Goal: Transaction & Acquisition: Purchase product/service

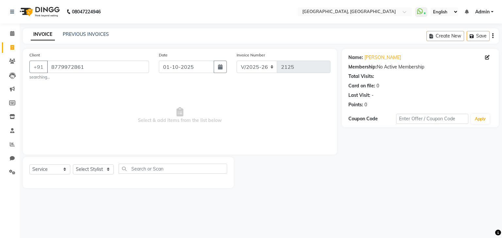
select select "6682"
select select "service"
click at [135, 73] on input "8779972861" at bounding box center [98, 67] width 102 height 12
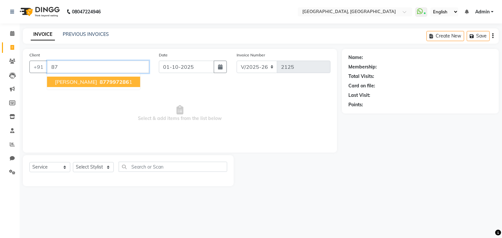
type input "8"
click at [107, 84] on ngb-highlight "9867387680" at bounding box center [123, 82] width 33 height 7
type input "9867387680"
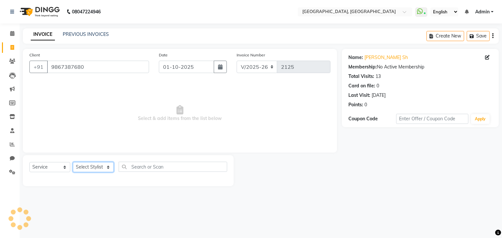
click at [106, 169] on select "Select Stylist Aarti paswan Ankit Arjun Athing Femita [PERSON_NAME] [PERSON_NAM…" at bounding box center [93, 167] width 41 height 10
select select "75783"
click at [73, 163] on select "Select Stylist Aarti paswan Ankit Arjun Athing Femita [PERSON_NAME] [PERSON_NAM…" at bounding box center [93, 167] width 41 height 10
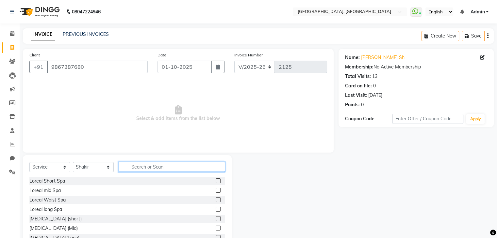
click at [145, 165] on input "text" at bounding box center [172, 167] width 106 height 10
type input "TOU"
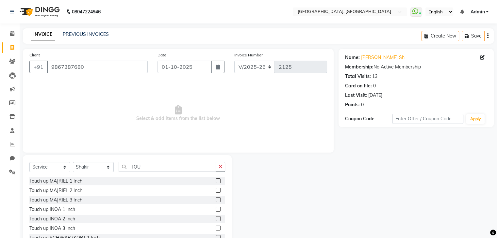
click at [216, 181] on label at bounding box center [218, 181] width 5 height 5
click at [216, 181] on input "checkbox" at bounding box center [218, 181] width 4 height 4
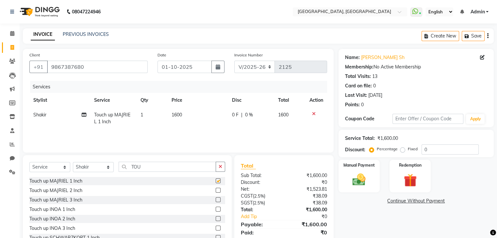
checkbox input "false"
click at [187, 120] on td "1600" at bounding box center [198, 119] width 60 height 22
select select "75783"
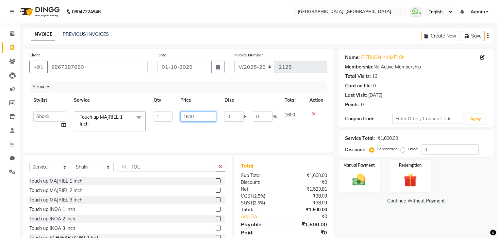
click at [190, 119] on input "1600" at bounding box center [198, 117] width 36 height 10
type input "1200"
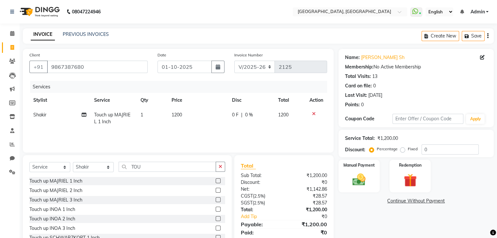
click at [78, 91] on div "Services" at bounding box center [181, 87] width 302 height 12
click at [221, 169] on icon "button" at bounding box center [220, 167] width 4 height 5
click at [107, 166] on select "Select Stylist Aarti paswan Ankit Arjun Athing Femita [PERSON_NAME] [PERSON_NAM…" at bounding box center [93, 167] width 41 height 10
select select "75784"
click at [73, 163] on select "Select Stylist Aarti paswan Ankit Arjun Athing Femita [PERSON_NAME] [PERSON_NAM…" at bounding box center [93, 167] width 41 height 10
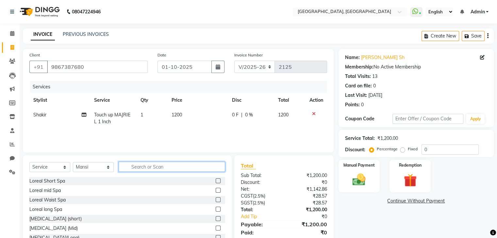
click at [141, 166] on input "text" at bounding box center [172, 167] width 106 height 10
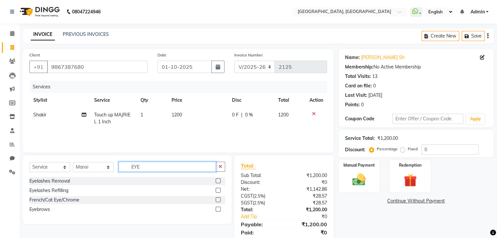
type input "EYE"
click at [217, 211] on label at bounding box center [218, 209] width 5 height 5
click at [217, 211] on input "checkbox" at bounding box center [218, 210] width 4 height 4
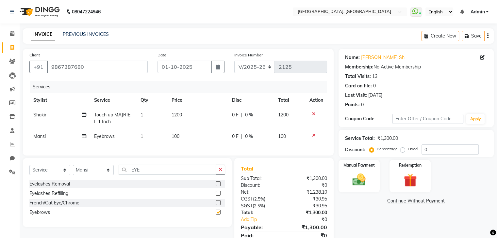
checkbox input "false"
click at [349, 180] on img at bounding box center [359, 180] width 22 height 16
click at [387, 200] on span "CASH" at bounding box center [393, 202] width 14 height 8
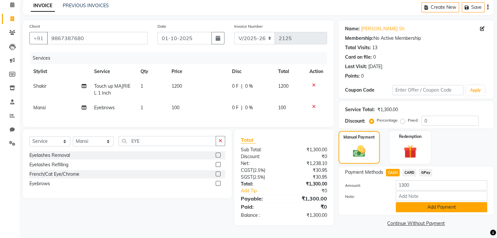
click at [425, 209] on button "Add Payment" at bounding box center [441, 207] width 91 height 10
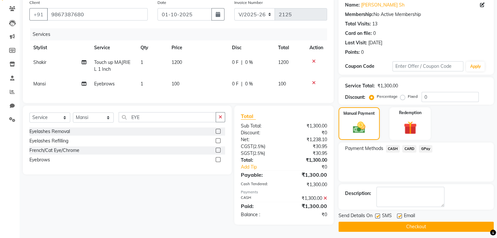
scroll to position [56, 0]
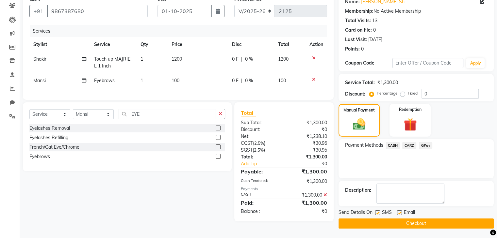
click at [413, 227] on button "Checkout" at bounding box center [415, 224] width 155 height 10
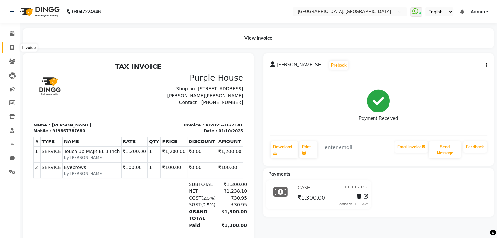
click at [16, 47] on span at bounding box center [12, 48] width 11 height 8
select select "6682"
select select "service"
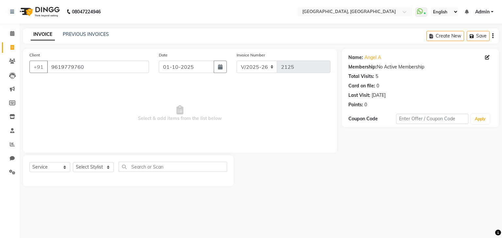
select select "6682"
select select "service"
click at [95, 169] on select "Select Stylist Aarti paswan Ankit Arjun Athing Femita [PERSON_NAME] [PERSON_NAM…" at bounding box center [93, 167] width 41 height 10
select select "52150"
click at [73, 163] on select "Select Stylist Aarti paswan Ankit Arjun Athing Femita [PERSON_NAME] [PERSON_NAM…" at bounding box center [93, 167] width 41 height 10
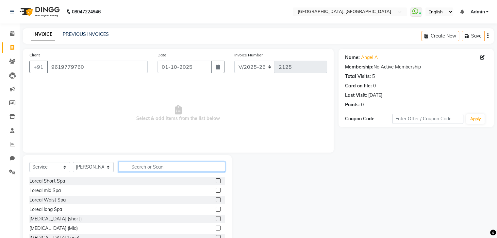
click at [131, 166] on input "text" at bounding box center [172, 167] width 106 height 10
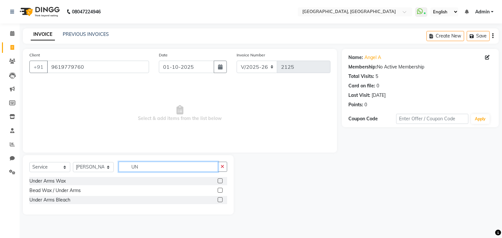
type input "UN"
click at [222, 181] on label at bounding box center [220, 181] width 5 height 5
click at [222, 181] on input "checkbox" at bounding box center [220, 181] width 4 height 4
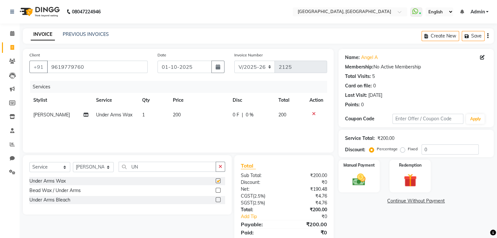
checkbox input "false"
click at [175, 114] on span "200" at bounding box center [177, 115] width 8 height 6
select select "52150"
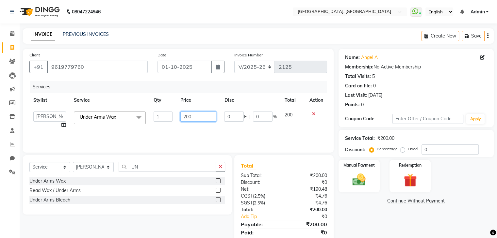
click at [190, 115] on input "200" at bounding box center [198, 117] width 36 height 10
type input "250"
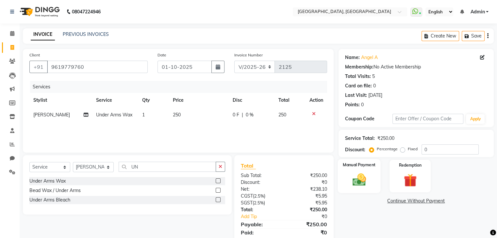
click at [340, 163] on div "Manual Payment" at bounding box center [358, 176] width 43 height 34
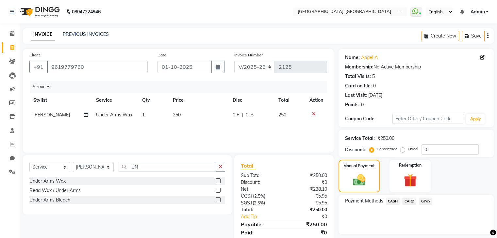
click at [425, 199] on span "GPay" at bounding box center [425, 202] width 13 height 8
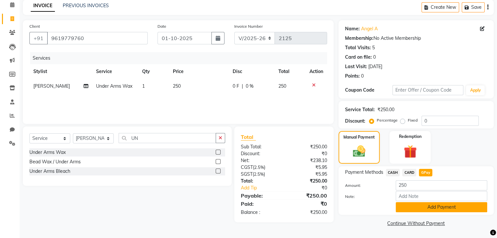
click at [423, 211] on button "Add Payment" at bounding box center [441, 207] width 91 height 10
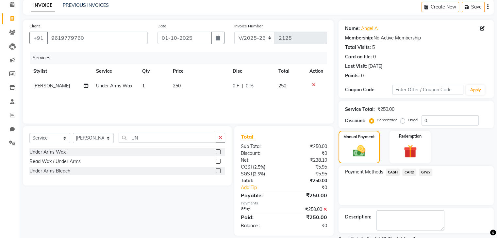
scroll to position [56, 0]
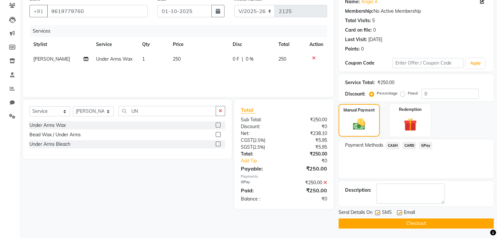
click at [418, 222] on button "Checkout" at bounding box center [415, 224] width 155 height 10
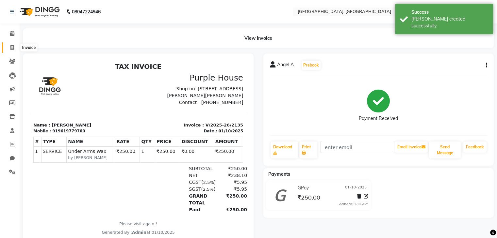
click at [8, 48] on span at bounding box center [12, 48] width 11 height 8
select select "6682"
select select "service"
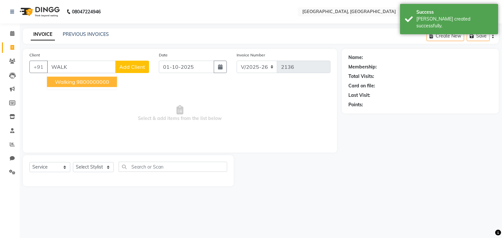
click at [61, 83] on span "walking" at bounding box center [65, 82] width 20 height 7
type input "9800000000"
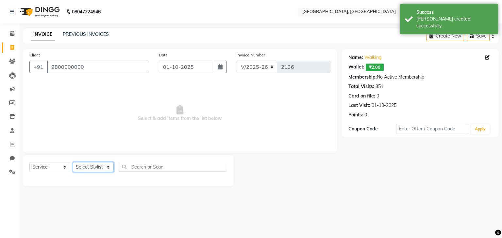
click at [82, 165] on select "Select Stylist Aarti paswan Ankit Arjun Athing Femita [PERSON_NAME] [PERSON_NAM…" at bounding box center [93, 167] width 41 height 10
select select "75784"
click at [73, 163] on select "Select Stylist Aarti paswan Ankit Arjun Athing Femita [PERSON_NAME] [PERSON_NAM…" at bounding box center [93, 167] width 41 height 10
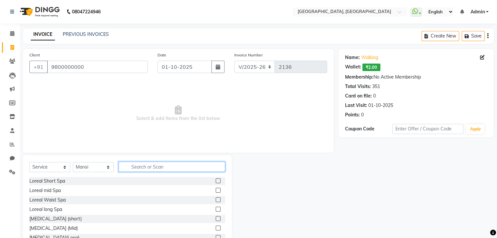
click at [142, 168] on input "text" at bounding box center [172, 167] width 106 height 10
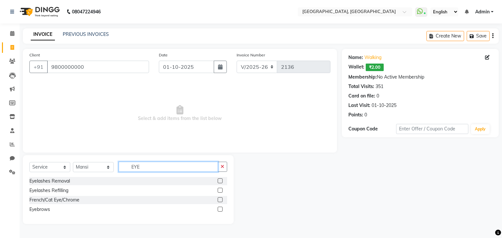
type input "EYE"
click at [221, 212] on label at bounding box center [220, 209] width 5 height 5
click at [221, 212] on input "checkbox" at bounding box center [220, 210] width 4 height 4
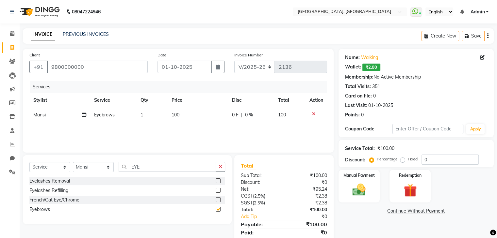
checkbox input "false"
click at [200, 118] on td "100" at bounding box center [198, 115] width 60 height 15
select select "75784"
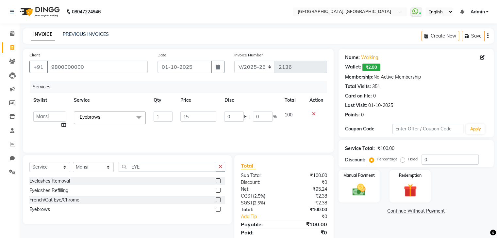
type input "150"
click at [367, 187] on img at bounding box center [359, 191] width 22 height 16
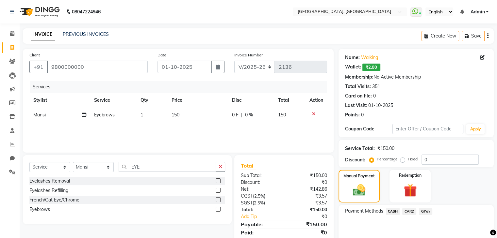
click at [414, 213] on span "CARD" at bounding box center [409, 212] width 14 height 8
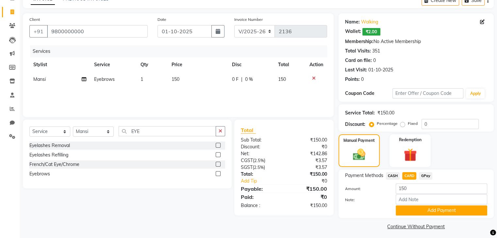
click at [425, 179] on span "GPay" at bounding box center [425, 176] width 13 height 8
click at [423, 212] on button "Add Payment" at bounding box center [441, 211] width 91 height 10
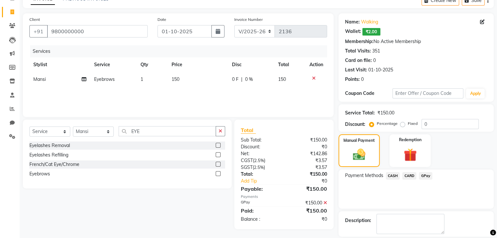
scroll to position [66, 0]
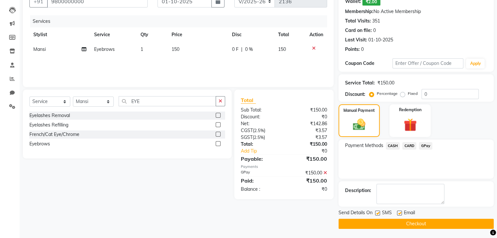
click at [405, 219] on button "Checkout" at bounding box center [415, 224] width 155 height 10
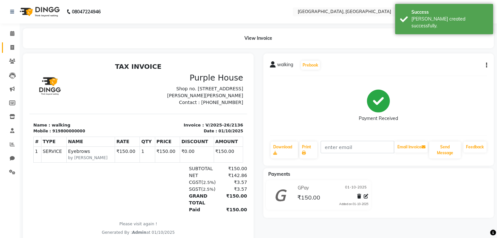
click at [11, 52] on link "Invoice" at bounding box center [10, 47] width 16 height 11
select select "service"
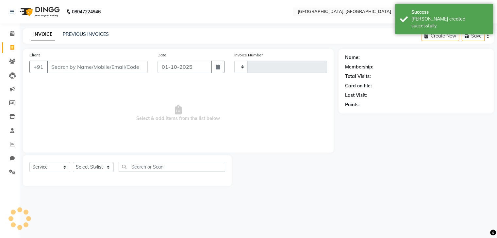
type input "2137"
select select "6682"
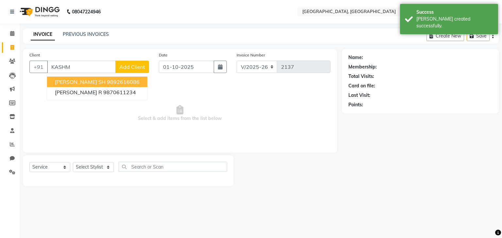
click at [79, 82] on span "[PERSON_NAME] SH" at bounding box center [80, 82] width 51 height 7
type input "9892616086"
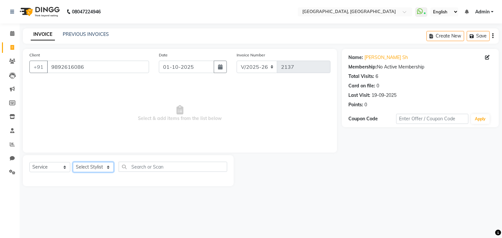
click at [96, 168] on select "Select Stylist Aarti paswan Ankit Arjun Athing Femita [PERSON_NAME] [PERSON_NAM…" at bounding box center [93, 167] width 41 height 10
select select "52158"
click at [73, 163] on select "Select Stylist Aarti paswan Ankit Arjun Athing Femita [PERSON_NAME] [PERSON_NAM…" at bounding box center [93, 167] width 41 height 10
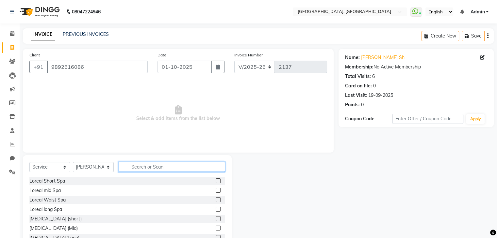
click at [138, 171] on input "text" at bounding box center [172, 167] width 106 height 10
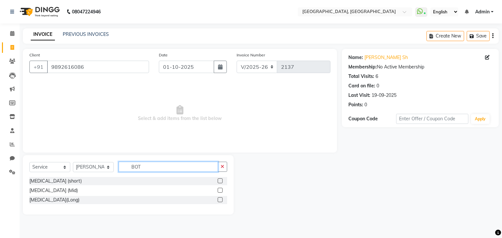
type input "BOT"
click at [221, 181] on label at bounding box center [220, 181] width 5 height 5
click at [221, 181] on input "checkbox" at bounding box center [220, 181] width 4 height 4
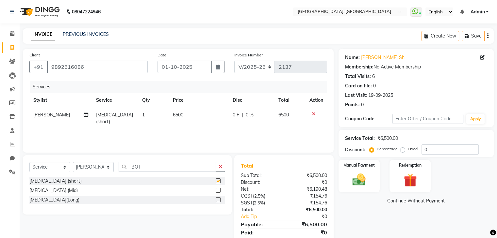
checkbox input "false"
click at [184, 119] on td "6500" at bounding box center [199, 119] width 60 height 22
select select "52158"
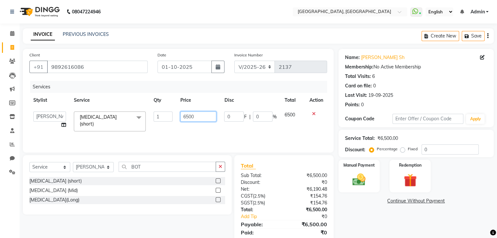
click at [186, 118] on input "6500" at bounding box center [198, 117] width 36 height 10
type input "5500"
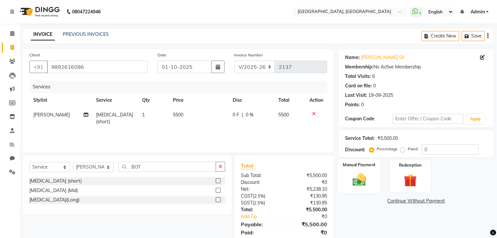
click at [351, 177] on img at bounding box center [359, 180] width 22 height 16
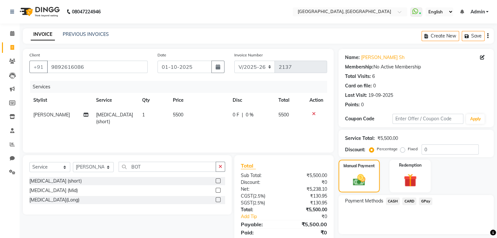
click at [421, 201] on span "GPay" at bounding box center [425, 202] width 13 height 8
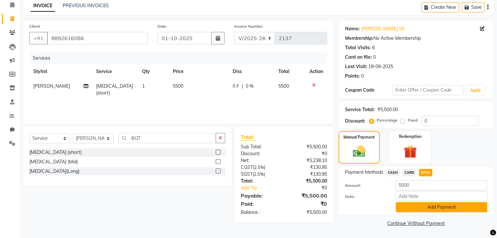
click at [452, 211] on button "Add Payment" at bounding box center [441, 207] width 91 height 10
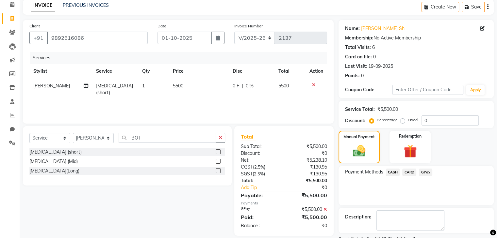
scroll to position [56, 0]
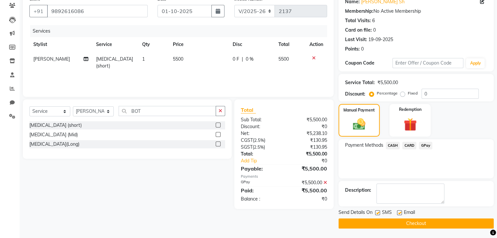
click at [450, 219] on button "Checkout" at bounding box center [415, 224] width 155 height 10
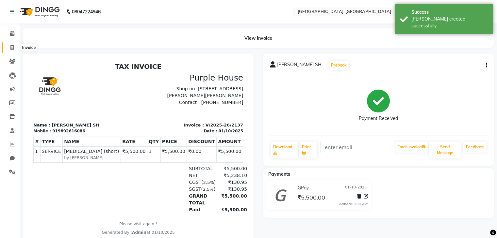
click at [14, 47] on span at bounding box center [12, 48] width 11 height 8
select select "service"
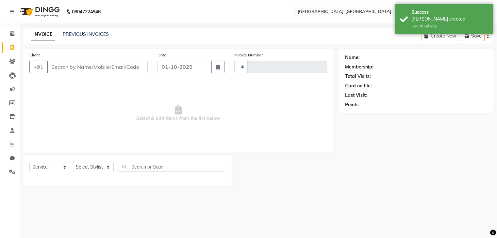
type input "2138"
type input "W"
select select "6682"
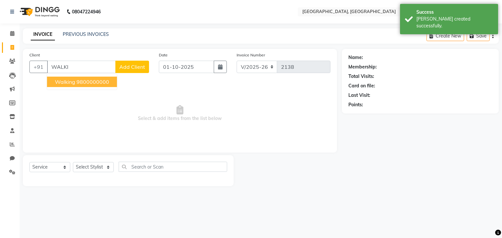
click at [76, 81] on ngb-highlight "9800000000" at bounding box center [92, 82] width 33 height 7
type input "9800000000"
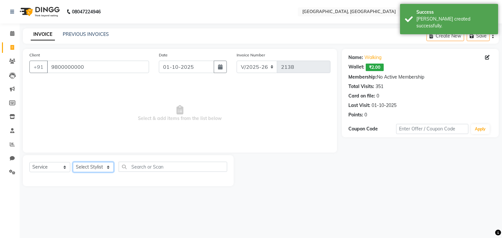
click at [92, 171] on select "Select Stylist Aarti paswan Ankit Arjun Athing Femita [PERSON_NAME] [PERSON_NAM…" at bounding box center [93, 167] width 41 height 10
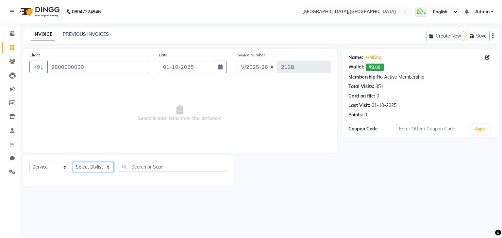
select select "52158"
click at [73, 163] on select "Select Stylist Aarti paswan Ankit Arjun Athing Femita [PERSON_NAME] [PERSON_NAM…" at bounding box center [93, 167] width 41 height 10
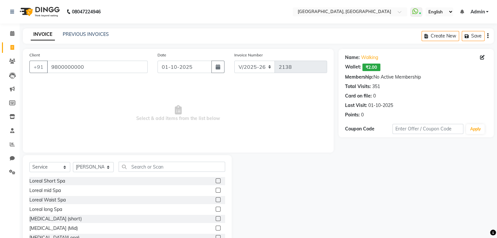
click at [93, 106] on span "Select & add items from the list below" at bounding box center [178, 113] width 298 height 65
click at [144, 167] on input "text" at bounding box center [172, 167] width 106 height 10
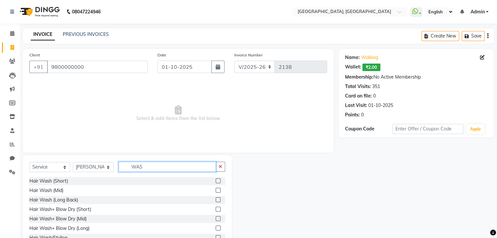
type input "WAS"
click at [216, 181] on label at bounding box center [218, 181] width 5 height 5
click at [216, 181] on input "checkbox" at bounding box center [218, 181] width 4 height 4
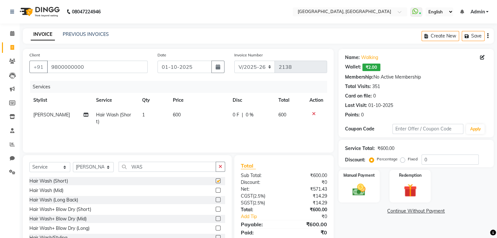
checkbox input "false"
click at [197, 118] on td "600" at bounding box center [199, 119] width 60 height 22
select select "52158"
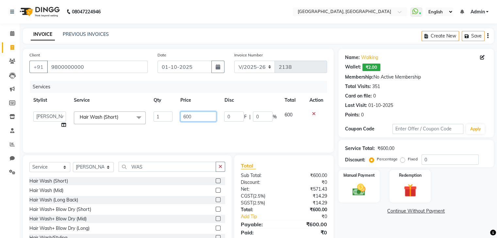
click at [195, 118] on input "600" at bounding box center [198, 117] width 36 height 10
type input "6"
type input "500"
click at [375, 192] on div "Manual Payment" at bounding box center [358, 187] width 43 height 34
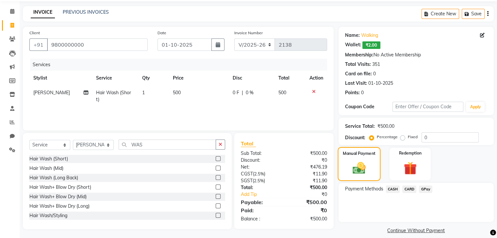
scroll to position [29, 0]
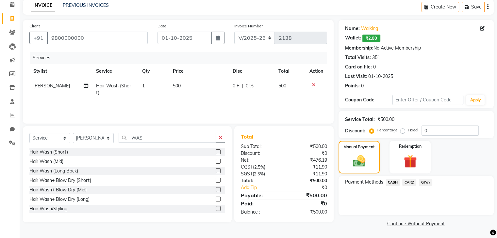
click at [430, 184] on span "GPay" at bounding box center [425, 183] width 13 height 8
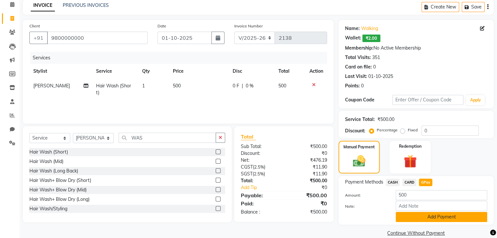
click at [429, 220] on button "Add Payment" at bounding box center [441, 217] width 91 height 10
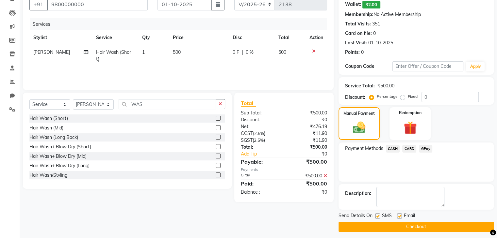
scroll to position [66, 0]
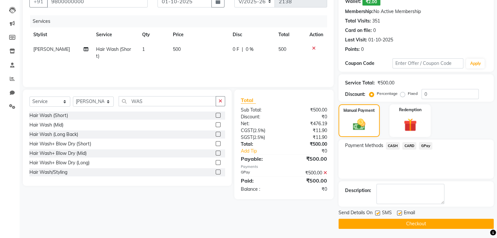
click at [427, 224] on button "Checkout" at bounding box center [415, 224] width 155 height 10
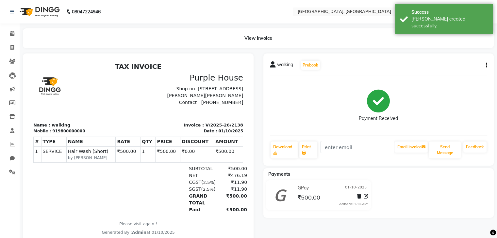
click at [13, 54] on li "Invoice" at bounding box center [10, 48] width 20 height 14
click at [9, 47] on span at bounding box center [12, 48] width 11 height 8
select select "service"
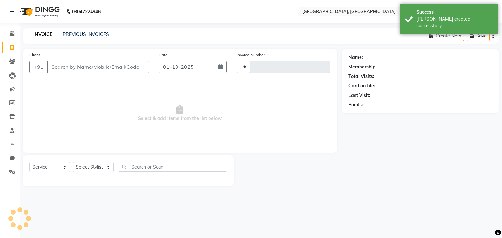
type input "2139"
type input "W"
select select "6682"
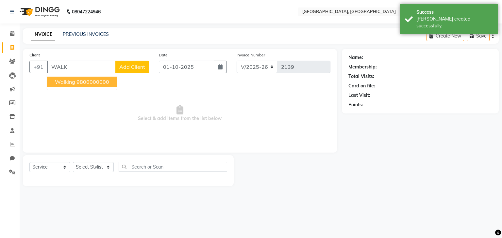
click at [100, 85] on ngb-highlight "9800000000" at bounding box center [92, 82] width 33 height 7
type input "9800000000"
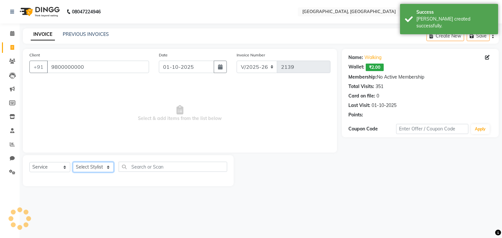
click at [97, 169] on select "Select Stylist Aarti paswan Ankit Arjun Athing Femita [PERSON_NAME] [PERSON_NAM…" at bounding box center [93, 167] width 41 height 10
select select "68292"
click at [73, 163] on select "Select Stylist Aarti paswan Ankit Arjun Athing Femita [PERSON_NAME] [PERSON_NAM…" at bounding box center [93, 167] width 41 height 10
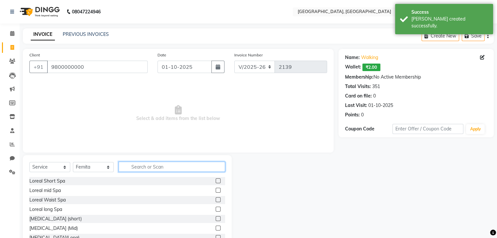
click at [152, 170] on input "text" at bounding box center [172, 167] width 106 height 10
type input "PED"
click at [216, 181] on label at bounding box center [218, 181] width 5 height 5
click at [216, 181] on input "checkbox" at bounding box center [218, 181] width 4 height 4
checkbox input "true"
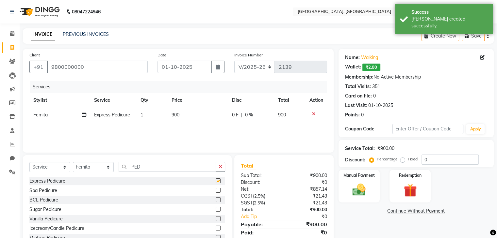
click at [208, 122] on td "900" at bounding box center [198, 115] width 60 height 15
select select "68292"
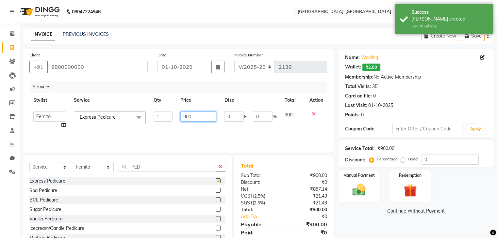
click at [209, 119] on input "900" at bounding box center [198, 117] width 36 height 10
checkbox input "false"
type input "9"
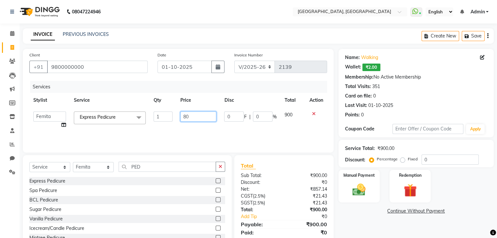
type input "800"
click at [364, 188] on img at bounding box center [359, 191] width 22 height 16
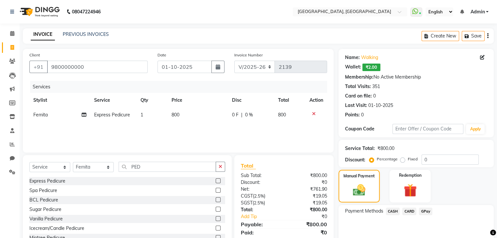
click at [389, 212] on span "CASH" at bounding box center [393, 212] width 14 height 8
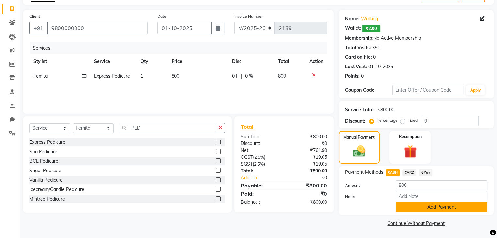
click at [419, 206] on button "Add Payment" at bounding box center [441, 207] width 91 height 10
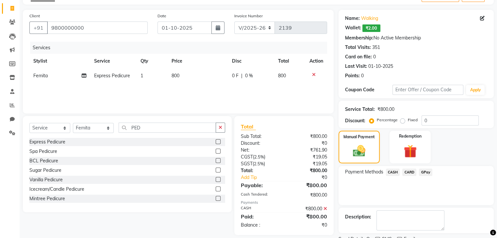
scroll to position [66, 0]
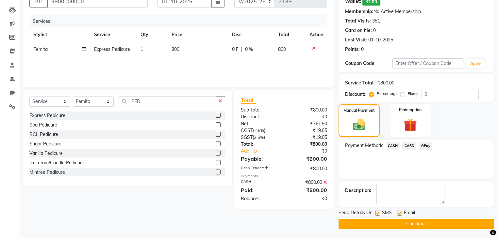
click at [419, 221] on button "Checkout" at bounding box center [415, 224] width 155 height 10
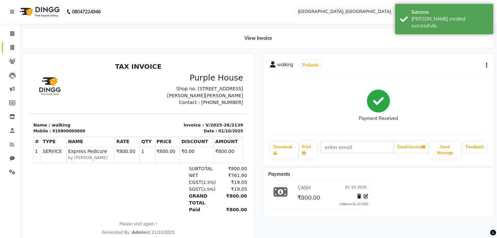
click at [9, 42] on link "Invoice" at bounding box center [10, 47] width 16 height 11
select select "6682"
select select "service"
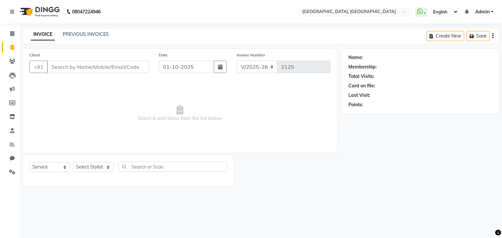
select select "6682"
select select "service"
click at [74, 33] on link "PREVIOUS INVOICES" at bounding box center [86, 34] width 46 height 6
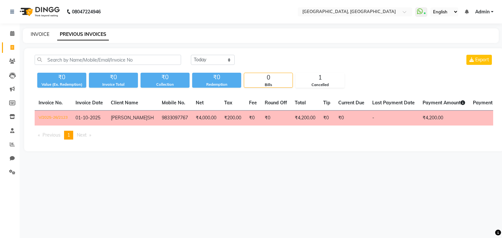
click at [40, 33] on link "INVOICE" at bounding box center [40, 34] width 19 height 6
select select "service"
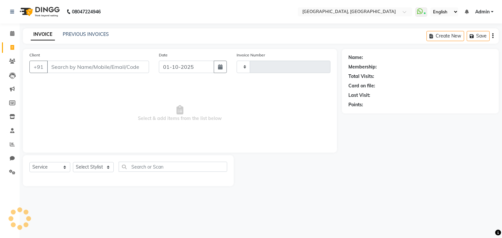
type input "2125"
select select "6682"
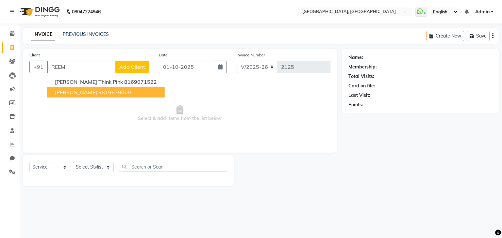
click at [98, 92] on ngb-highlight "9819679009" at bounding box center [114, 92] width 33 height 7
type input "9819679009"
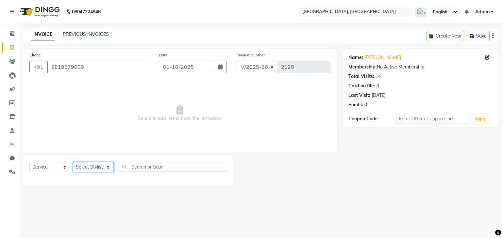
click at [98, 164] on select "Select Stylist Aarti paswan Ankit Arjun Athing Femita [PERSON_NAME] [PERSON_NAM…" at bounding box center [93, 167] width 41 height 10
select select "75784"
click at [73, 163] on select "Select Stylist Aarti paswan Ankit Arjun Athing Femita [PERSON_NAME] [PERSON_NAM…" at bounding box center [93, 167] width 41 height 10
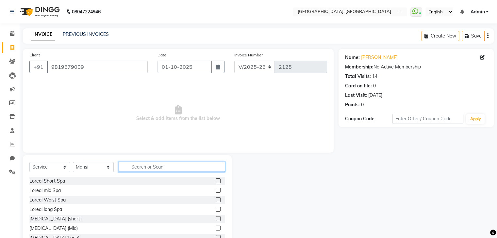
click at [137, 167] on input "text" at bounding box center [172, 167] width 106 height 10
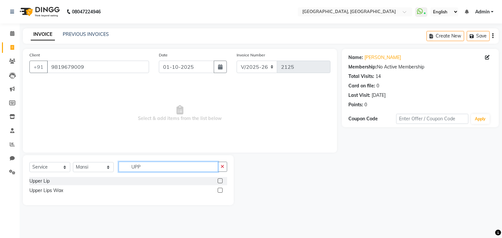
type input "UPP"
click at [217, 183] on div "Upper Lip" at bounding box center [128, 181] width 198 height 8
click at [220, 180] on label at bounding box center [220, 181] width 5 height 5
click at [220, 180] on input "checkbox" at bounding box center [220, 181] width 4 height 4
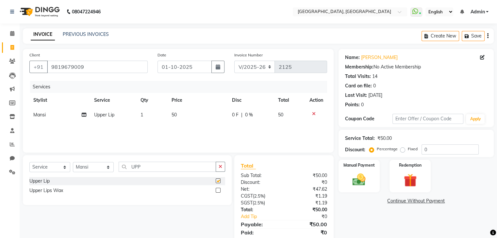
click at [220, 180] on label at bounding box center [218, 181] width 5 height 5
click at [220, 180] on input "checkbox" at bounding box center [218, 181] width 4 height 4
checkbox input "false"
click at [88, 166] on select "Select Stylist Aarti paswan Ankit Arjun Athing Femita [PERSON_NAME] [PERSON_NAM…" at bounding box center [93, 167] width 41 height 10
select select "75783"
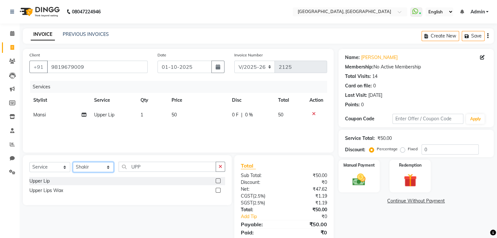
click at [73, 163] on select "Select Stylist Aarti paswan Ankit Arjun Athing Femita [PERSON_NAME] [PERSON_NAM…" at bounding box center [93, 167] width 41 height 10
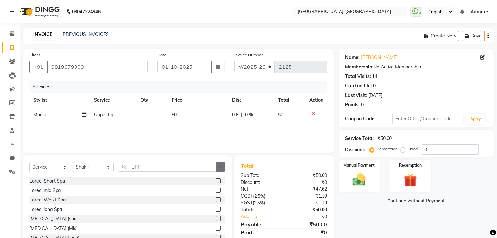
click at [221, 167] on icon "button" at bounding box center [220, 167] width 4 height 5
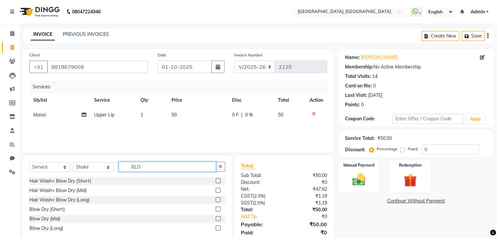
type input "BLO"
click at [217, 210] on label at bounding box center [218, 209] width 5 height 5
click at [217, 210] on input "checkbox" at bounding box center [218, 210] width 4 height 4
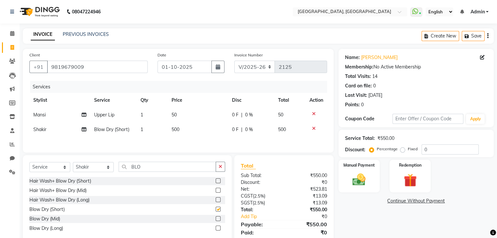
checkbox input "false"
click at [191, 133] on td "500" at bounding box center [198, 129] width 60 height 15
select select "75783"
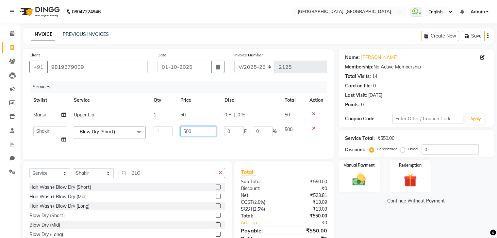
click at [188, 131] on input "500" at bounding box center [198, 131] width 36 height 10
type input "250"
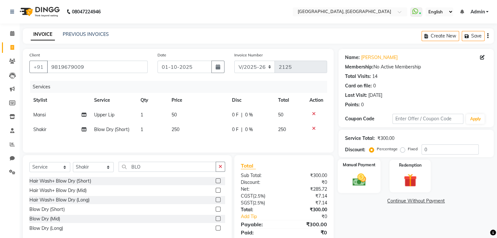
click at [366, 176] on img at bounding box center [359, 180] width 22 height 16
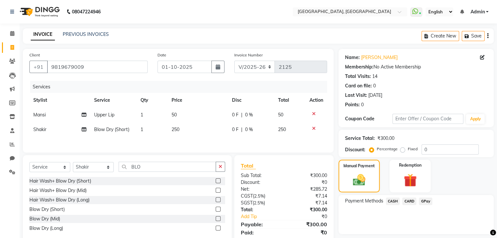
click at [395, 198] on span "CASH" at bounding box center [393, 202] width 14 height 8
click at [426, 199] on span "GPay" at bounding box center [425, 202] width 13 height 8
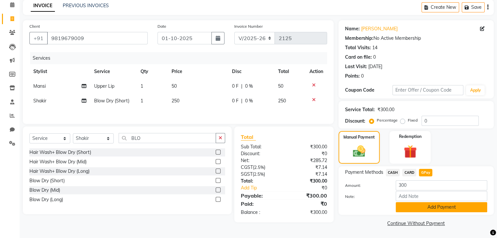
click at [421, 212] on button "Add Payment" at bounding box center [441, 207] width 91 height 10
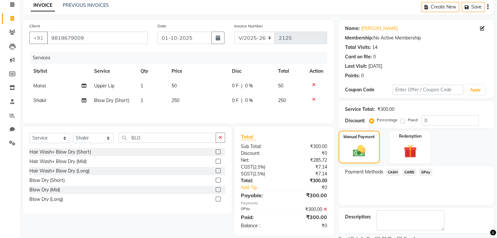
scroll to position [56, 0]
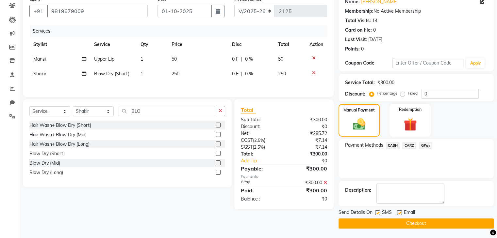
click at [375, 212] on label at bounding box center [377, 213] width 5 height 5
click at [375, 212] on input "checkbox" at bounding box center [377, 213] width 4 height 4
checkbox input "false"
drag, startPoint x: 371, startPoint y: 221, endPoint x: 310, endPoint y: 216, distance: 61.7
click at [310, 216] on div "Client +91 9819679009 Date 01-10-2025 Invoice Number V/2025 V/2025-26 2125 Serv…" at bounding box center [258, 111] width 480 height 236
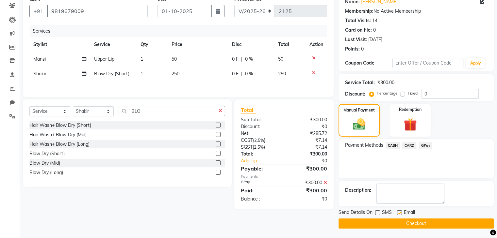
click at [385, 225] on button "Checkout" at bounding box center [415, 224] width 155 height 10
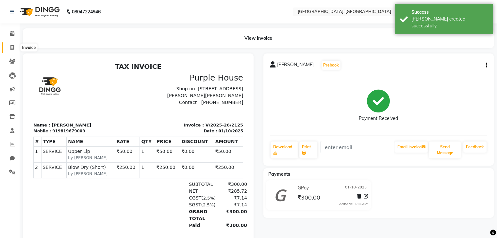
click at [8, 47] on span at bounding box center [12, 48] width 11 height 8
select select "6682"
select select "service"
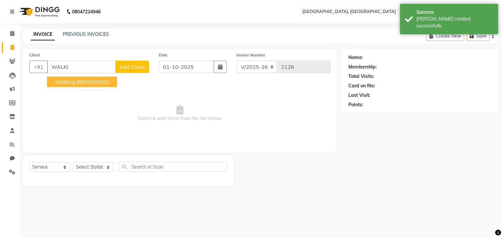
click at [56, 81] on span "walking" at bounding box center [65, 82] width 20 height 7
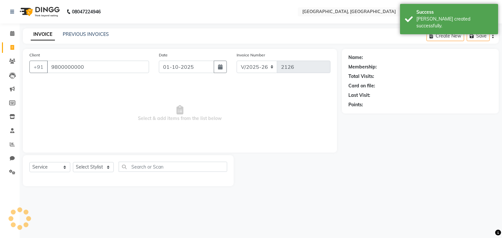
type input "9800000000"
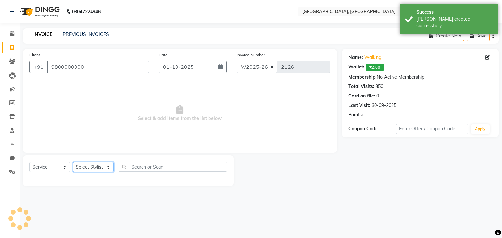
click at [78, 171] on select "Select Stylist Aarti paswan Ankit Arjun Athing Femita [PERSON_NAME] [PERSON_NAM…" at bounding box center [93, 167] width 41 height 10
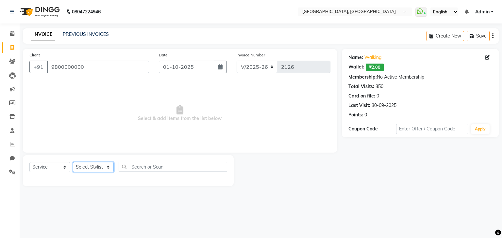
select select "75783"
click at [73, 163] on select "Select Stylist Aarti paswan Ankit Arjun Athing Femita [PERSON_NAME] [PERSON_NAM…" at bounding box center [93, 167] width 41 height 10
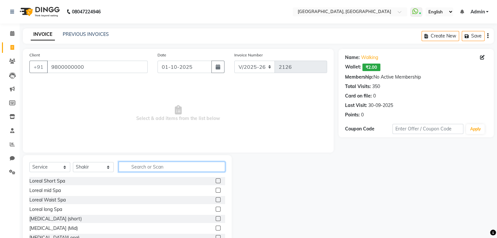
click at [137, 168] on input "text" at bounding box center [172, 167] width 106 height 10
type input "CUT"
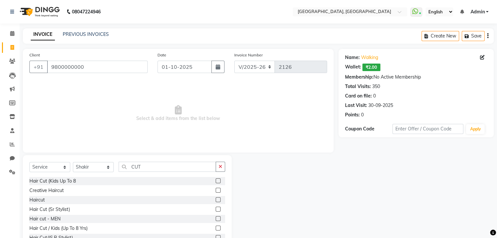
click at [216, 192] on label at bounding box center [218, 190] width 5 height 5
click at [216, 192] on input "checkbox" at bounding box center [218, 191] width 4 height 4
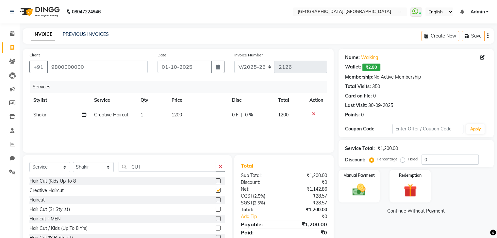
checkbox input "false"
click at [183, 113] on td "1200" at bounding box center [198, 115] width 60 height 15
select select "75783"
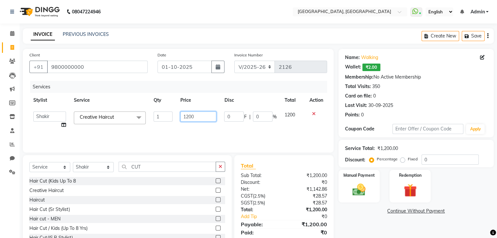
click at [189, 117] on input "1200" at bounding box center [198, 117] width 36 height 10
type input "700"
click at [90, 165] on select "Select Stylist Aarti paswan Ankit Arjun Athing Femita [PERSON_NAME] [PERSON_NAM…" at bounding box center [93, 167] width 41 height 10
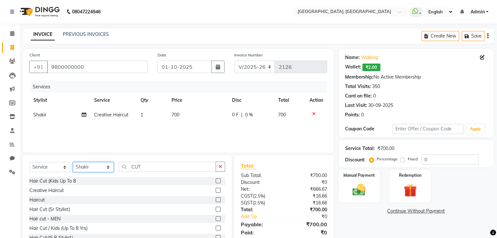
select select "75784"
click at [73, 163] on select "Select Stylist Aarti paswan Ankit Arjun Athing Femita [PERSON_NAME] [PERSON_NAM…" at bounding box center [93, 167] width 41 height 10
click at [221, 169] on icon "button" at bounding box center [220, 167] width 4 height 5
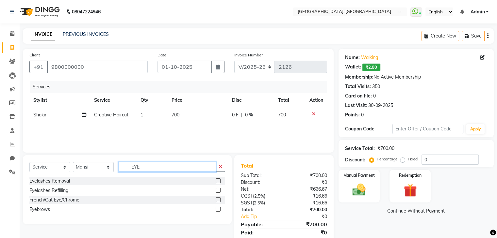
type input "EYE"
click at [216, 210] on label at bounding box center [218, 209] width 5 height 5
click at [216, 210] on input "checkbox" at bounding box center [218, 210] width 4 height 4
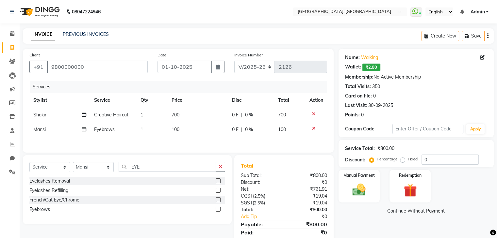
click at [216, 211] on label at bounding box center [218, 209] width 5 height 5
click at [216, 211] on input "checkbox" at bounding box center [218, 210] width 4 height 4
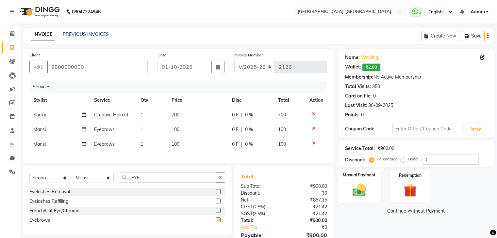
checkbox input "false"
click at [355, 186] on img at bounding box center [359, 191] width 22 height 16
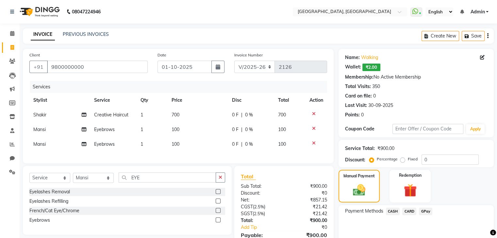
click at [423, 212] on span "GPay" at bounding box center [425, 212] width 13 height 8
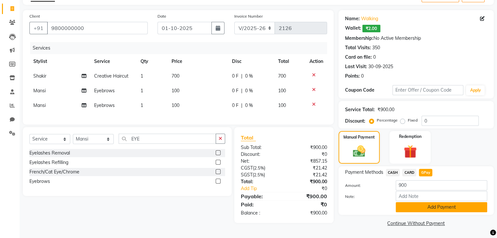
click at [426, 212] on button "Add Payment" at bounding box center [441, 207] width 91 height 10
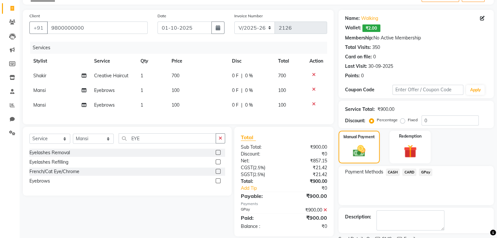
scroll to position [66, 0]
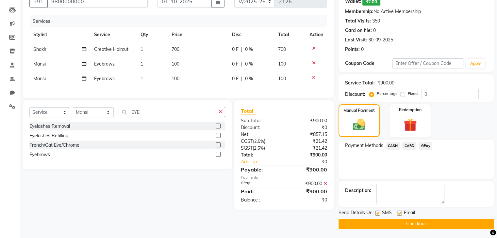
click at [410, 222] on button "Checkout" at bounding box center [415, 224] width 155 height 10
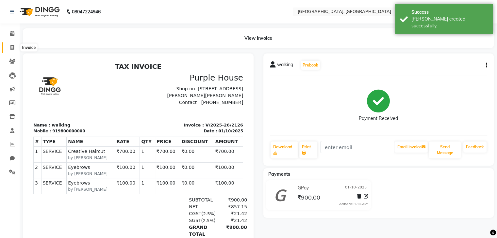
click at [12, 47] on icon at bounding box center [12, 47] width 4 height 5
select select "6682"
select select "service"
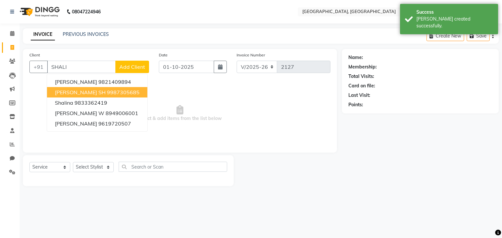
click at [70, 89] on span "Shalini SH" at bounding box center [80, 92] width 51 height 7
type input "9987305685"
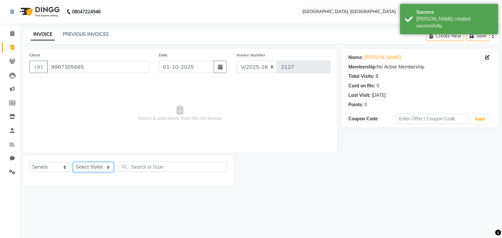
click at [85, 165] on select "Select Stylist Aarti paswan Ankit Arjun Athing Femita [PERSON_NAME] [PERSON_NAM…" at bounding box center [93, 167] width 41 height 10
select select "56705"
click at [73, 163] on select "Select Stylist Aarti paswan Ankit Arjun Athing Femita [PERSON_NAME] [PERSON_NAM…" at bounding box center [93, 167] width 41 height 10
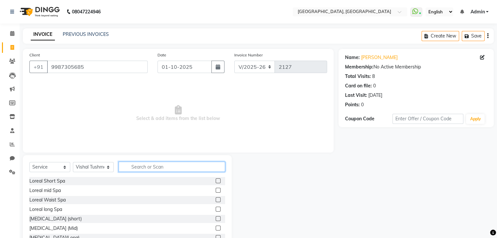
click at [171, 166] on input "text" at bounding box center [172, 167] width 106 height 10
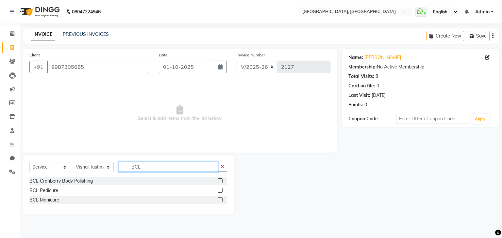
type input "BCL"
click at [221, 191] on label at bounding box center [220, 190] width 5 height 5
click at [221, 191] on input "checkbox" at bounding box center [220, 191] width 4 height 4
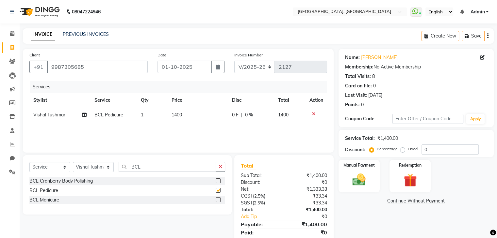
checkbox input "false"
click at [210, 120] on td "1400" at bounding box center [198, 115] width 60 height 15
select select "56705"
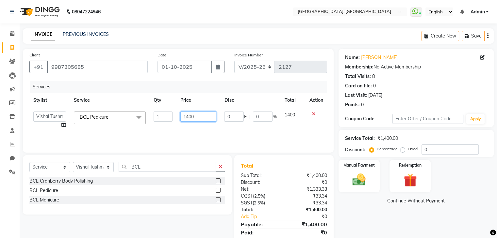
click at [206, 113] on input "1400" at bounding box center [198, 117] width 36 height 10
type input "1140"
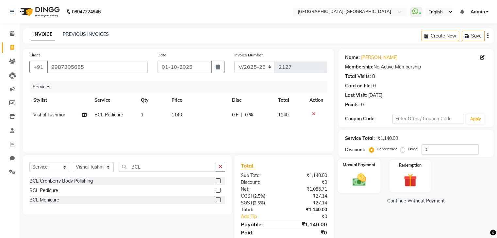
click at [364, 174] on img at bounding box center [359, 180] width 22 height 16
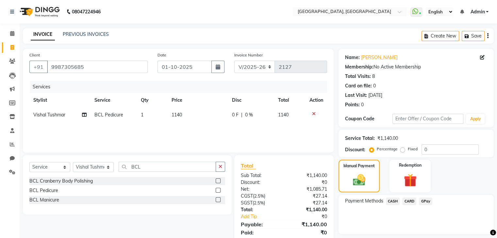
click at [411, 202] on span "CARD" at bounding box center [409, 202] width 14 height 8
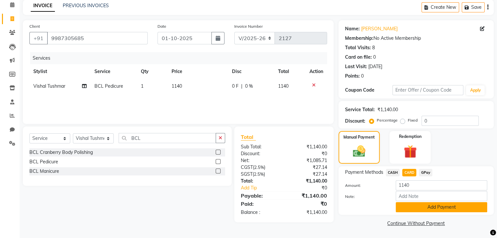
click at [411, 206] on button "Add Payment" at bounding box center [441, 207] width 91 height 10
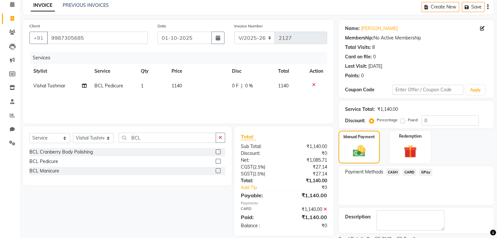
scroll to position [56, 0]
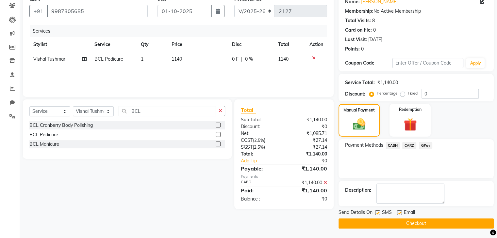
click at [386, 221] on button "Checkout" at bounding box center [415, 224] width 155 height 10
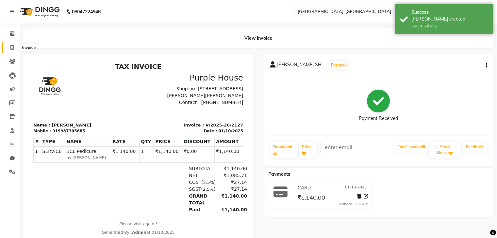
click at [9, 50] on span at bounding box center [12, 48] width 11 height 8
select select "service"
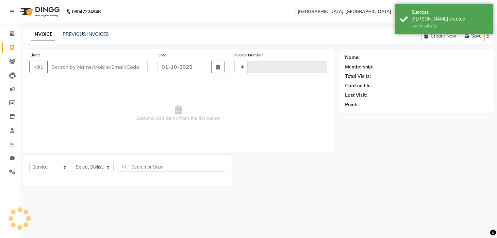
type input "2128"
select select "6682"
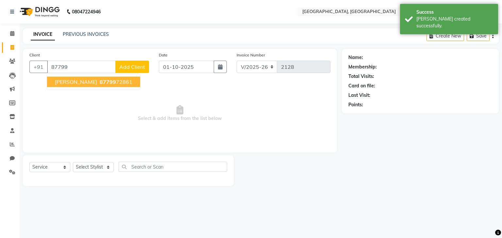
click at [52, 81] on button "Sejal WW 87799 72861" at bounding box center [93, 82] width 93 height 10
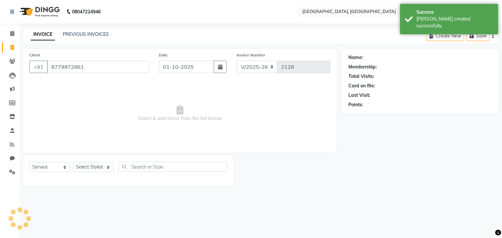
type input "8779972861"
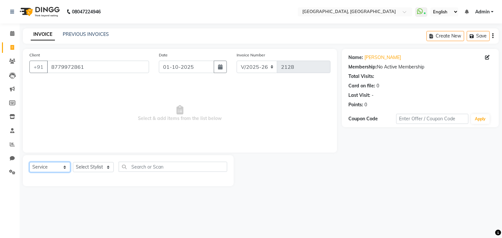
click at [54, 165] on select "Select Service Product Membership Package Voucher Prepaid Gift Card" at bounding box center [49, 167] width 41 height 10
select select "product"
click at [29, 163] on select "Select Service Product Membership Package Voucher Prepaid Gift Card" at bounding box center [49, 167] width 41 height 10
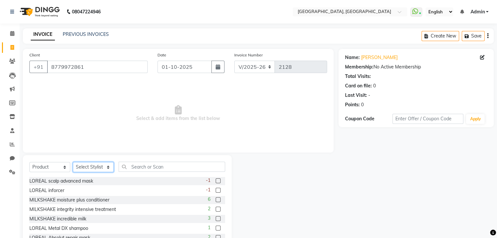
click at [85, 169] on select "Select Stylist Aarti paswan Ankit Arjun Athing Femita [PERSON_NAME] [PERSON_NAM…" at bounding box center [93, 167] width 41 height 10
select select "52149"
click at [73, 163] on select "Select Stylist Aarti paswan Ankit Arjun Athing Femita [PERSON_NAME] [PERSON_NAM…" at bounding box center [93, 167] width 41 height 10
click at [129, 170] on input "text" at bounding box center [172, 167] width 106 height 10
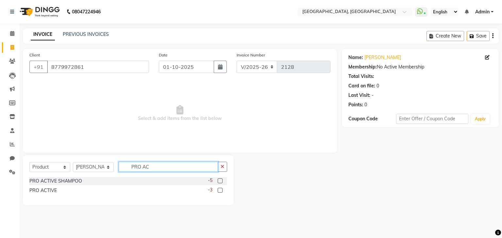
type input "PRO AC"
click at [216, 189] on div "-3" at bounding box center [217, 191] width 19 height 8
click at [220, 190] on label at bounding box center [220, 190] width 5 height 5
click at [220, 190] on input "checkbox" at bounding box center [220, 191] width 4 height 4
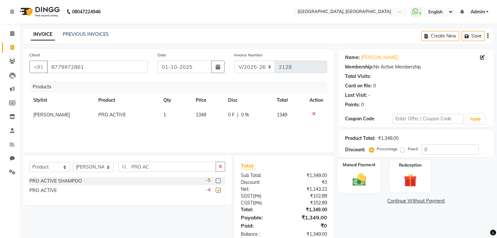
checkbox input "false"
click at [354, 175] on img at bounding box center [359, 180] width 22 height 16
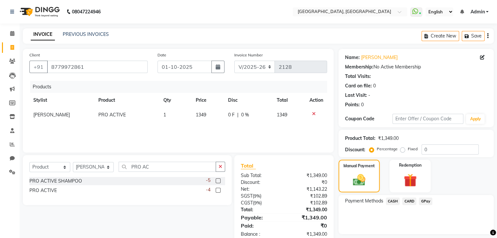
click at [423, 200] on span "GPay" at bounding box center [425, 202] width 13 height 8
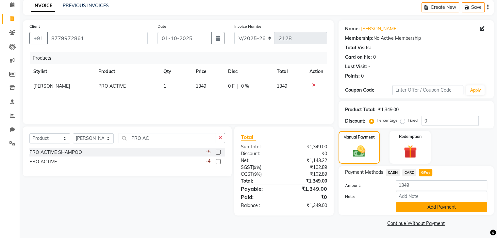
click at [421, 208] on button "Add Payment" at bounding box center [441, 207] width 91 height 10
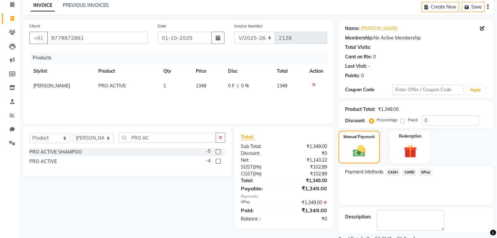
scroll to position [56, 0]
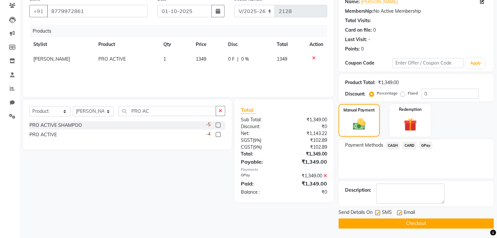
click at [415, 220] on button "Checkout" at bounding box center [415, 224] width 155 height 10
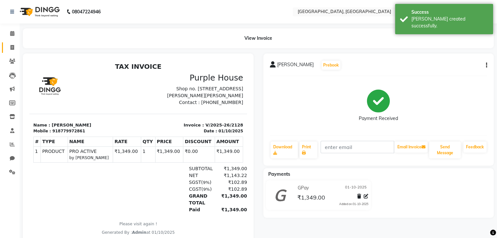
click at [3, 48] on link "Invoice" at bounding box center [10, 47] width 16 height 11
select select "service"
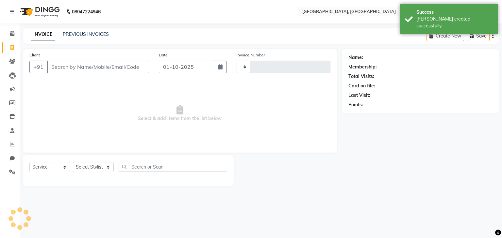
type input "2129"
select select "6682"
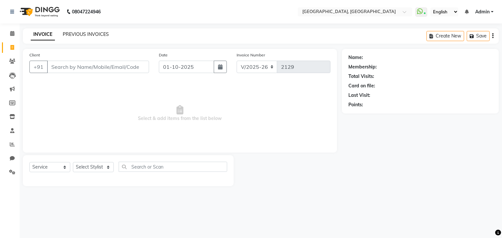
click at [71, 36] on link "PREVIOUS INVOICES" at bounding box center [86, 34] width 46 height 6
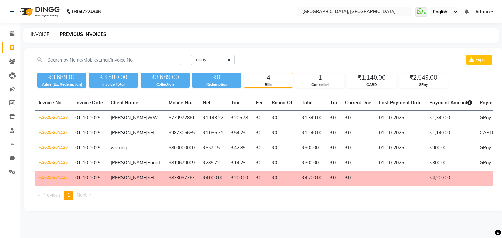
click at [41, 32] on link "INVOICE" at bounding box center [40, 34] width 19 height 6
select select "6682"
select select "service"
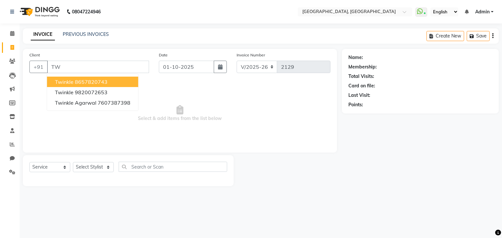
type input "T"
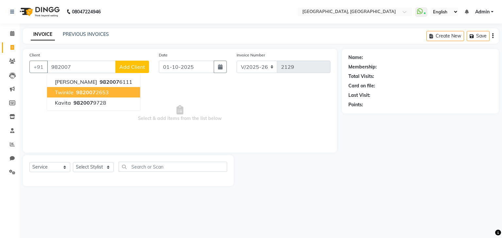
click at [67, 95] on span "twinkle" at bounding box center [64, 92] width 19 height 7
type input "9820072653"
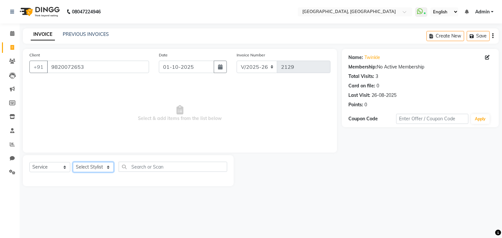
click at [86, 170] on select "Select Stylist Aarti paswan Ankit Arjun Athing Femita [PERSON_NAME] [PERSON_NAM…" at bounding box center [93, 167] width 41 height 10
select select "52158"
click at [73, 163] on select "Select Stylist Aarti paswan Ankit Arjun Athing Femita [PERSON_NAME] [PERSON_NAM…" at bounding box center [93, 167] width 41 height 10
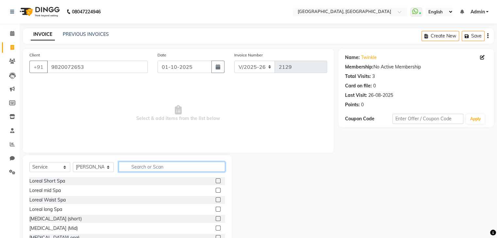
click at [146, 172] on input "text" at bounding box center [172, 167] width 106 height 10
type input "WAS"
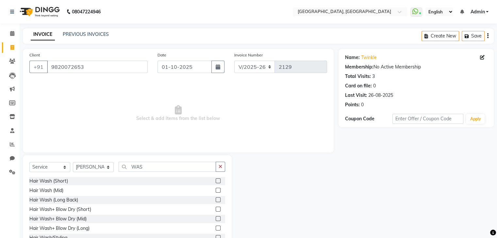
click at [216, 209] on label at bounding box center [218, 209] width 5 height 5
click at [216, 209] on input "checkbox" at bounding box center [218, 210] width 4 height 4
checkbox input "true"
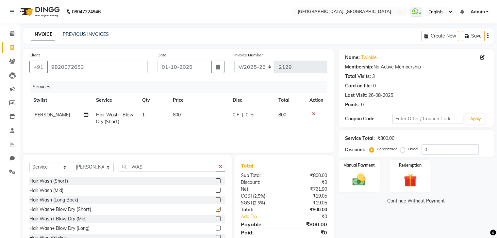
click at [196, 115] on td "800" at bounding box center [199, 119] width 60 height 22
select select "52158"
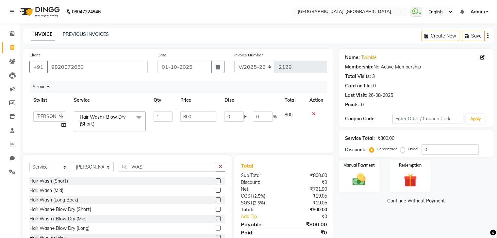
checkbox input "false"
click at [188, 119] on input "800" at bounding box center [198, 117] width 36 height 10
type input "700"
click at [366, 198] on link "Continue Without Payment" at bounding box center [416, 201] width 153 height 7
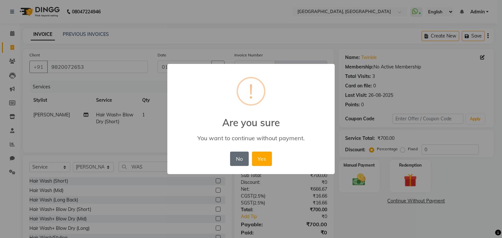
click at [238, 162] on button "No" at bounding box center [239, 159] width 18 height 14
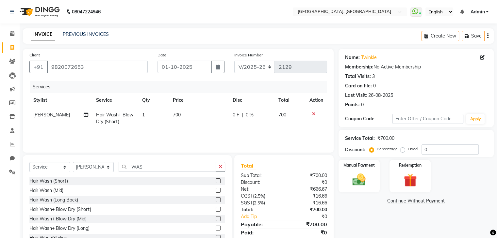
scroll to position [24, 0]
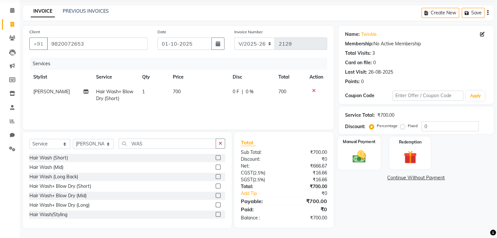
click at [364, 157] on img at bounding box center [359, 157] width 22 height 16
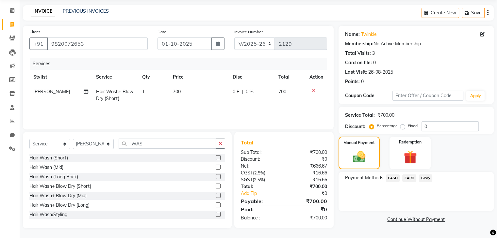
click at [421, 180] on span "GPay" at bounding box center [425, 179] width 13 height 8
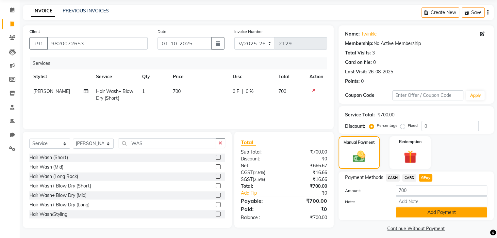
click at [428, 212] on button "Add Payment" at bounding box center [441, 213] width 91 height 10
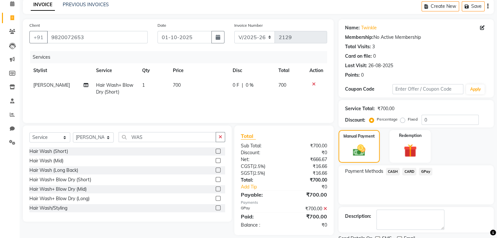
scroll to position [56, 0]
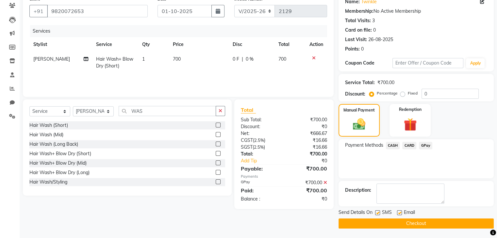
click at [408, 227] on button "Checkout" at bounding box center [415, 224] width 155 height 10
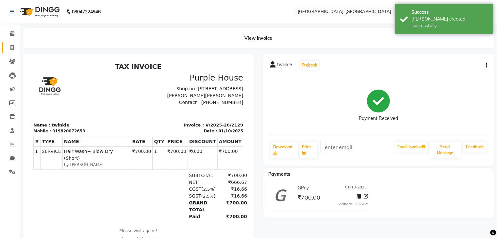
click at [2, 52] on link "Invoice" at bounding box center [10, 47] width 16 height 11
select select "service"
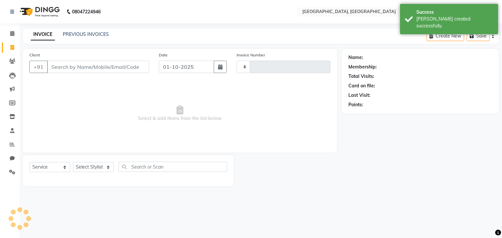
type input "2130"
select select "6682"
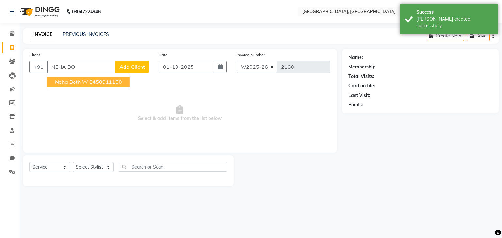
click at [117, 82] on ngb-highlight "8450911150" at bounding box center [105, 82] width 33 height 7
type input "8450911150"
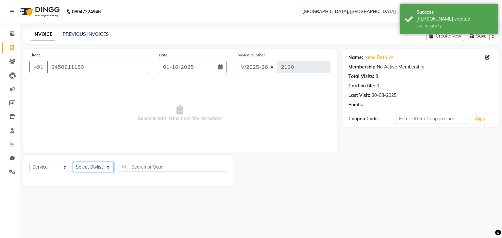
click at [104, 165] on select "Select Stylist Aarti paswan Ankit Arjun Athing Femita [PERSON_NAME] [PERSON_NAM…" at bounding box center [93, 167] width 41 height 10
select select "71944"
click at [73, 163] on select "Select Stylist Aarti paswan Ankit Arjun Athing Femita [PERSON_NAME] [PERSON_NAM…" at bounding box center [93, 167] width 41 height 10
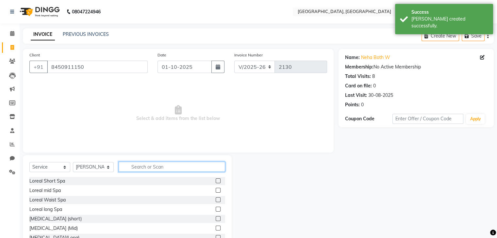
click at [142, 169] on input "text" at bounding box center [172, 167] width 106 height 10
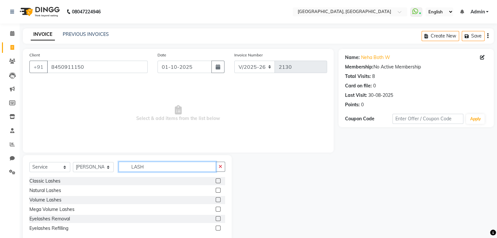
type input "LASH"
click at [217, 181] on label at bounding box center [218, 181] width 5 height 5
click at [217, 181] on input "checkbox" at bounding box center [218, 181] width 4 height 4
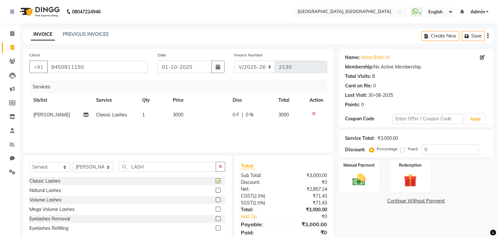
checkbox input "false"
click at [181, 118] on span "3000" at bounding box center [178, 115] width 10 height 6
select select "71944"
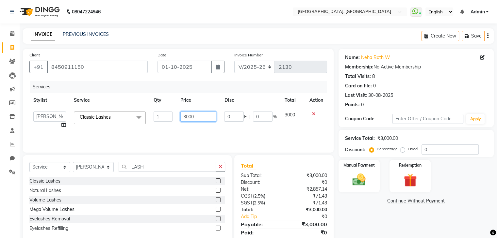
click at [189, 116] on input "3000" at bounding box center [198, 117] width 36 height 10
type input "2500"
click at [366, 181] on img at bounding box center [359, 180] width 22 height 16
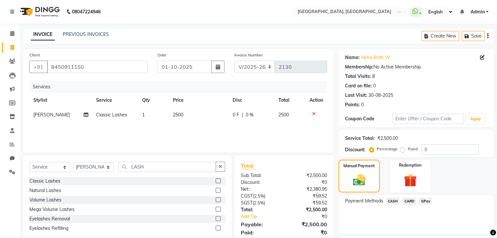
click at [419, 204] on span "GPay" at bounding box center [425, 202] width 13 height 8
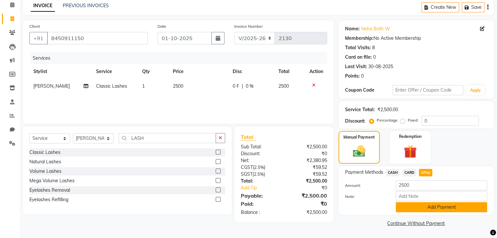
click at [425, 211] on button "Add Payment" at bounding box center [441, 207] width 91 height 10
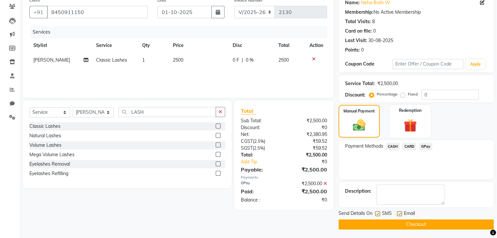
scroll to position [56, 0]
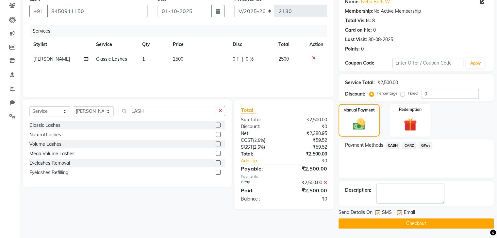
click at [436, 219] on button "Checkout" at bounding box center [415, 224] width 155 height 10
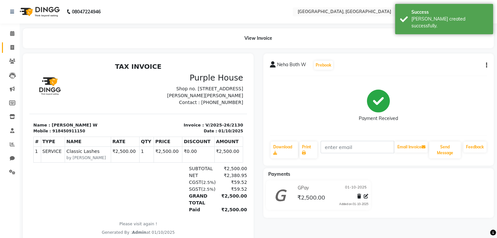
click at [6, 53] on link "Invoice" at bounding box center [10, 47] width 16 height 11
select select "service"
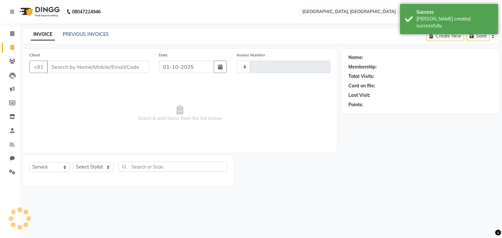
type input "2131"
select select "6682"
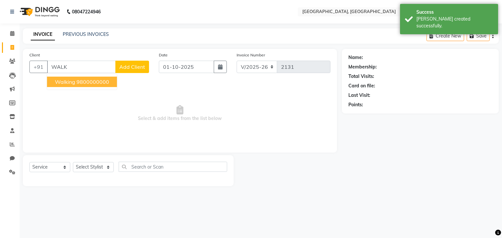
click at [106, 81] on ngb-highlight "9800000000" at bounding box center [92, 82] width 33 height 7
type input "9800000000"
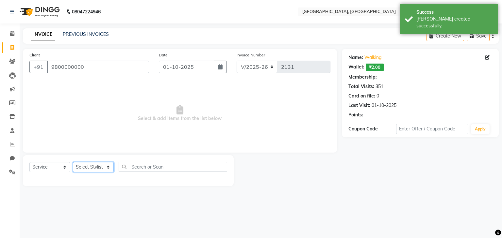
click at [106, 166] on select "Select Stylist Aarti paswan Ankit Arjun Athing Femita [PERSON_NAME] [PERSON_NAM…" at bounding box center [93, 167] width 41 height 10
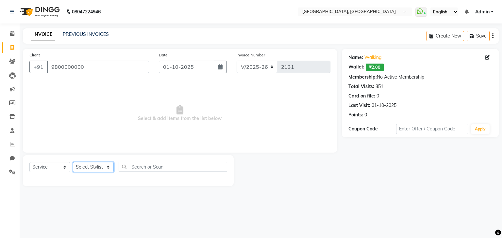
select select "52150"
click at [73, 163] on select "Select Stylist Aarti paswan Ankit Arjun Athing Femita [PERSON_NAME] [PERSON_NAM…" at bounding box center [93, 167] width 41 height 10
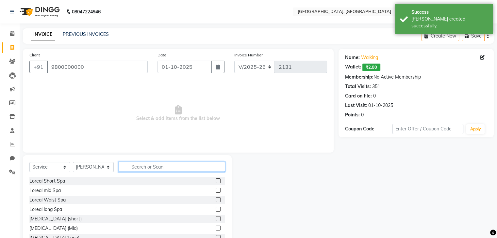
click at [142, 170] on input "text" at bounding box center [172, 167] width 106 height 10
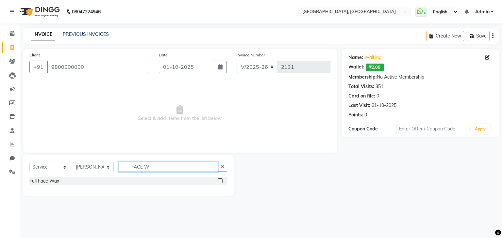
type input "FACE W"
click at [220, 181] on label at bounding box center [220, 181] width 5 height 5
click at [220, 181] on input "checkbox" at bounding box center [220, 181] width 4 height 4
checkbox input "true"
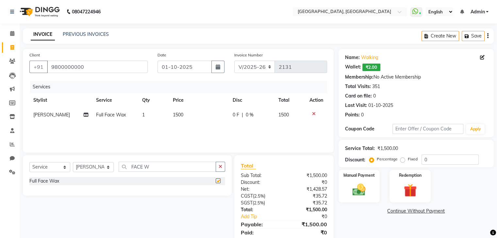
click at [195, 121] on td "1500" at bounding box center [199, 115] width 60 height 15
select select "52150"
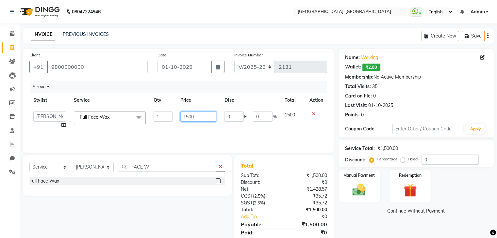
click at [198, 116] on input "1500" at bounding box center [198, 117] width 36 height 10
checkbox input "false"
type input "1"
type input "400"
click at [373, 190] on div "Manual Payment" at bounding box center [358, 187] width 43 height 34
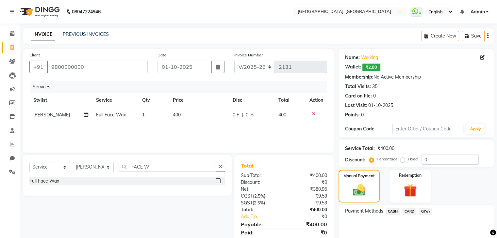
click at [426, 210] on span "GPay" at bounding box center [425, 212] width 13 height 8
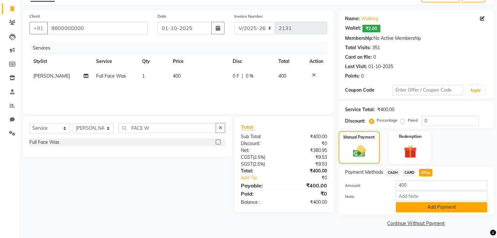
click at [438, 206] on button "Add Payment" at bounding box center [441, 207] width 91 height 10
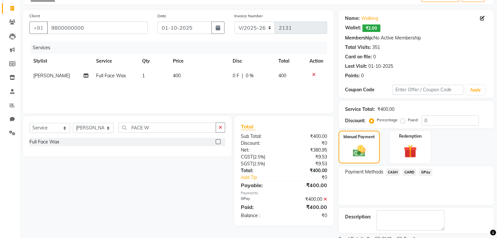
scroll to position [66, 0]
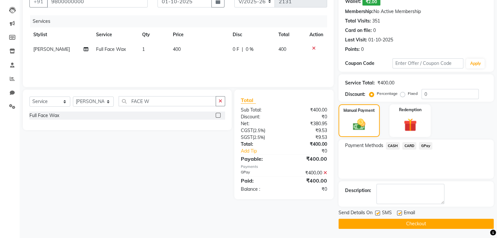
click at [448, 226] on button "Checkout" at bounding box center [415, 224] width 155 height 10
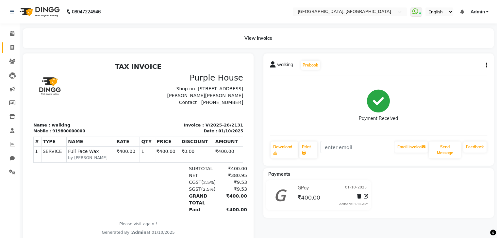
click at [11, 48] on icon at bounding box center [12, 47] width 4 height 5
select select "service"
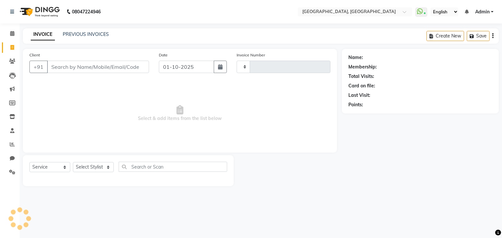
type input "2132"
select select "6682"
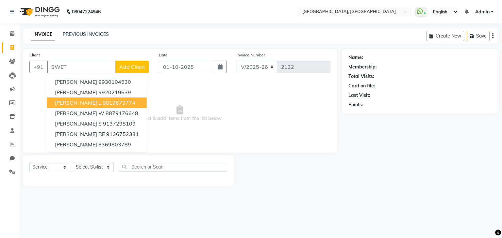
click at [103, 101] on ngb-highlight "9819673774" at bounding box center [119, 103] width 33 height 7
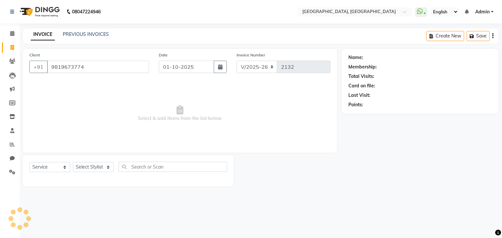
type input "9819673774"
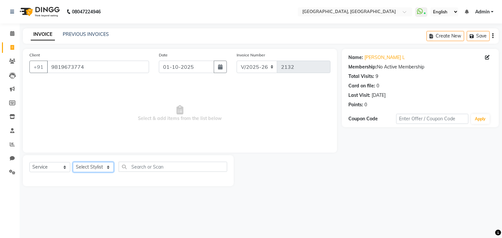
click at [90, 169] on select "Select Stylist Aarti paswan Ankit Arjun Athing Femita [PERSON_NAME] [PERSON_NAM…" at bounding box center [93, 167] width 41 height 10
select select "88735"
click at [73, 163] on select "Select Stylist Aarti paswan Ankit Arjun Athing Femita [PERSON_NAME] [PERSON_NAM…" at bounding box center [93, 167] width 41 height 10
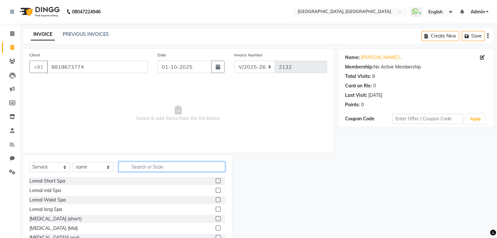
click at [129, 167] on input "text" at bounding box center [172, 167] width 106 height 10
type input "WASH"
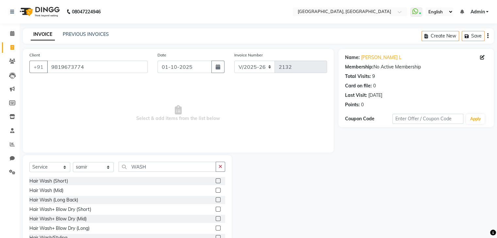
click at [216, 181] on label at bounding box center [218, 181] width 5 height 5
click at [216, 181] on input "checkbox" at bounding box center [218, 181] width 4 height 4
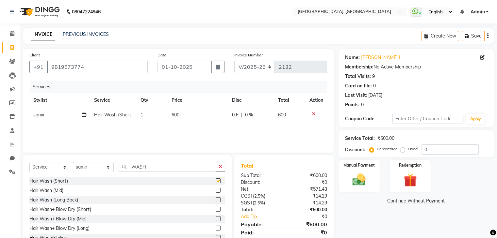
checkbox input "false"
click at [195, 113] on td "600" at bounding box center [198, 115] width 60 height 15
select select "88735"
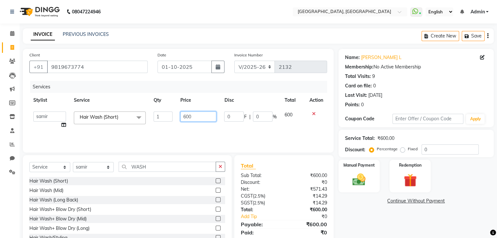
click at [190, 118] on input "600" at bounding box center [198, 117] width 36 height 10
type input "450"
click at [362, 180] on img at bounding box center [359, 180] width 22 height 16
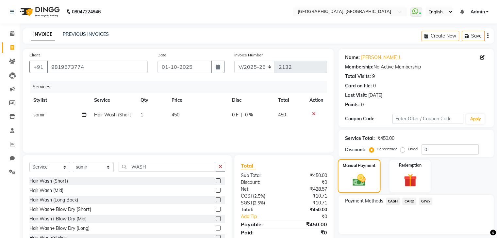
scroll to position [24, 0]
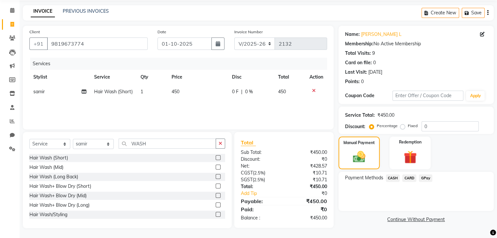
click at [393, 178] on span "CASH" at bounding box center [393, 179] width 14 height 8
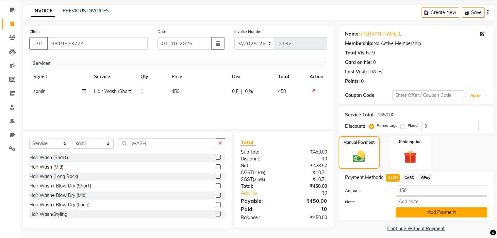
click at [407, 216] on button "Add Payment" at bounding box center [441, 213] width 91 height 10
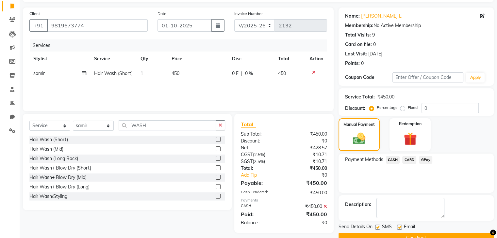
scroll to position [56, 0]
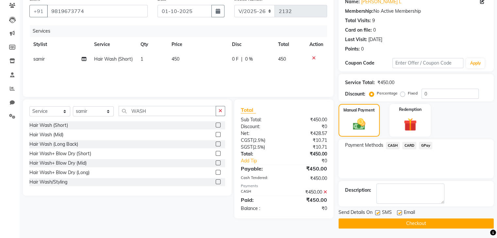
click at [375, 213] on label at bounding box center [377, 213] width 5 height 5
click at [375, 213] on input "checkbox" at bounding box center [377, 213] width 4 height 4
checkbox input "false"
click at [385, 224] on button "Checkout" at bounding box center [415, 224] width 155 height 10
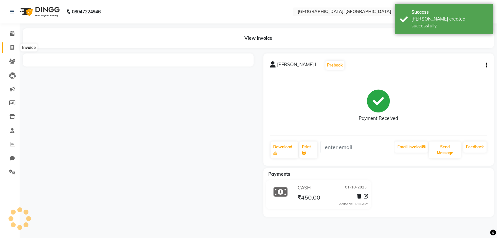
click at [11, 46] on icon at bounding box center [12, 47] width 4 height 5
select select "service"
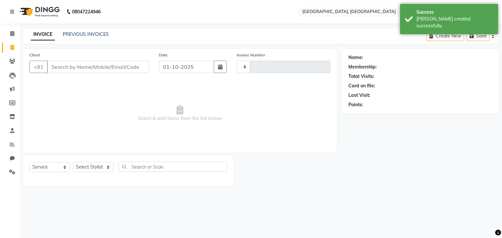
type input "2133"
select select "6682"
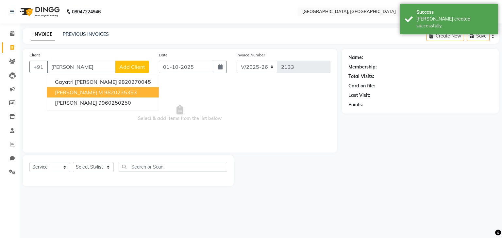
click at [61, 92] on span "Laxmi M" at bounding box center [79, 92] width 48 height 7
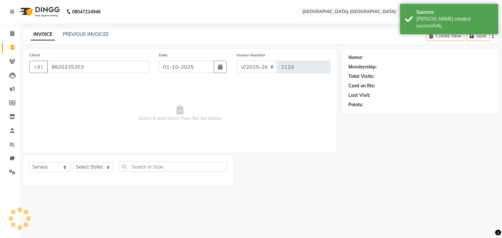
type input "9820235353"
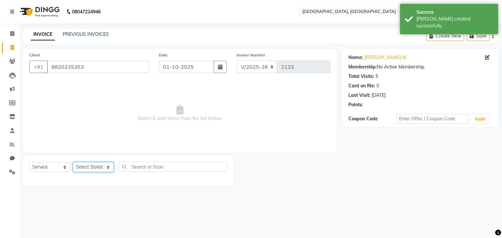
click at [95, 167] on select "Select Stylist Aarti paswan Ankit Arjun Athing Femita [PERSON_NAME] [PERSON_NAM…" at bounding box center [93, 167] width 41 height 10
select select "71762"
click at [73, 163] on select "Select Stylist Aarti paswan Ankit Arjun Athing Femita [PERSON_NAME] [PERSON_NAM…" at bounding box center [93, 167] width 41 height 10
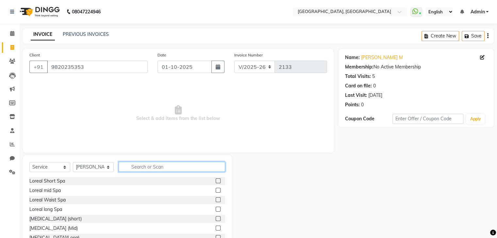
click at [138, 167] on input "text" at bounding box center [172, 167] width 106 height 10
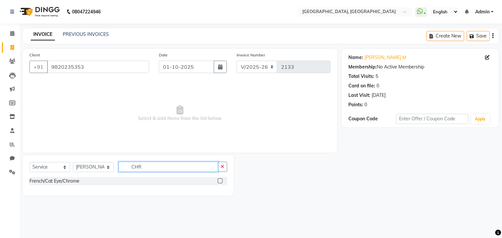
type input "CHR"
click at [219, 183] on label at bounding box center [220, 181] width 5 height 5
click at [219, 183] on input "checkbox" at bounding box center [220, 181] width 4 height 4
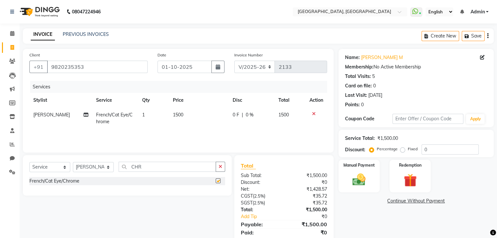
click at [219, 180] on label at bounding box center [218, 181] width 5 height 5
click at [219, 180] on input "checkbox" at bounding box center [218, 181] width 4 height 4
click at [218, 181] on label at bounding box center [218, 181] width 5 height 5
click at [218, 181] on input "checkbox" at bounding box center [218, 181] width 4 height 4
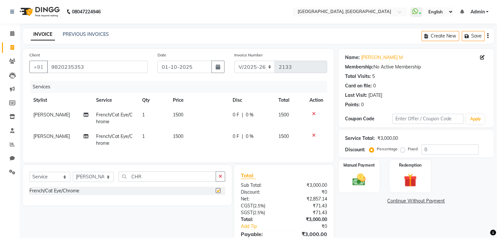
click at [219, 173] on div "Select Service Product Membership Package Voucher Prepaid Gift Card Select Styl…" at bounding box center [127, 185] width 209 height 40
checkbox input "false"
click at [223, 182] on button "button" at bounding box center [220, 177] width 9 height 10
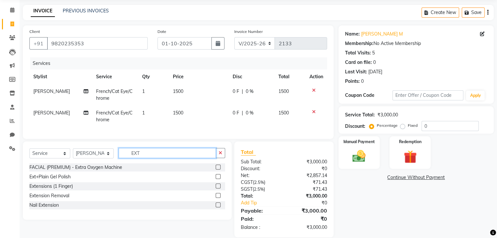
scroll to position [38, 0]
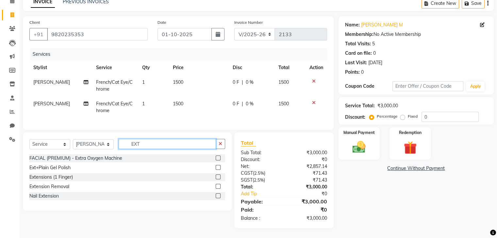
type input "EXT"
click at [217, 177] on label at bounding box center [218, 177] width 5 height 5
click at [217, 177] on input "checkbox" at bounding box center [218, 177] width 4 height 4
checkbox input "true"
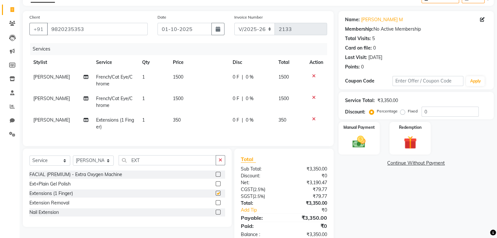
click at [196, 123] on td "350" at bounding box center [199, 124] width 60 height 22
select select "71762"
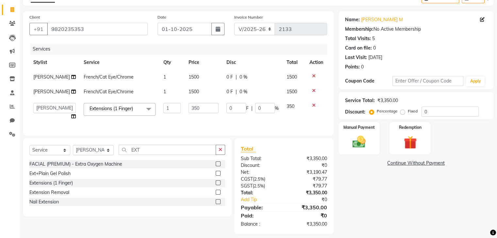
checkbox input "false"
click at [198, 120] on td "350" at bounding box center [204, 111] width 38 height 25
click at [188, 111] on input "350" at bounding box center [203, 108] width 30 height 10
type input "200"
click at [206, 84] on td "1500" at bounding box center [204, 77] width 38 height 15
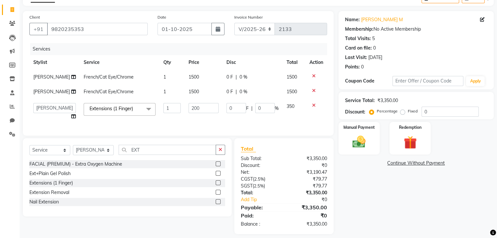
select select "71762"
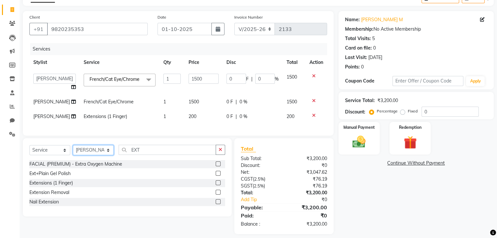
click at [101, 154] on select "Select Stylist Aarti paswan Ankit Arjun Athing Femita [PERSON_NAME] [PERSON_NAM…" at bounding box center [93, 150] width 41 height 10
select select "67961"
click at [73, 154] on select "Select Stylist Aarti paswan Ankit Arjun Athing Femita [PERSON_NAME] [PERSON_NAM…" at bounding box center [93, 150] width 41 height 10
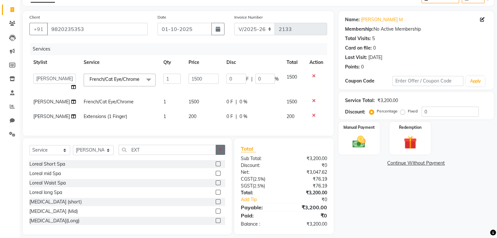
click at [221, 152] on icon "button" at bounding box center [220, 150] width 4 height 5
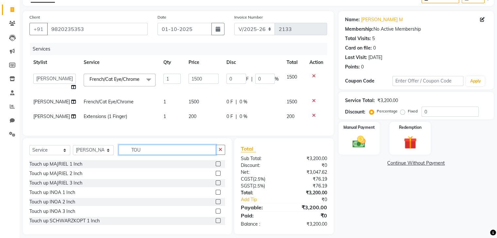
type input "TOU"
click at [216, 167] on label at bounding box center [218, 164] width 5 height 5
click at [216, 167] on input "checkbox" at bounding box center [218, 164] width 4 height 4
checkbox input "true"
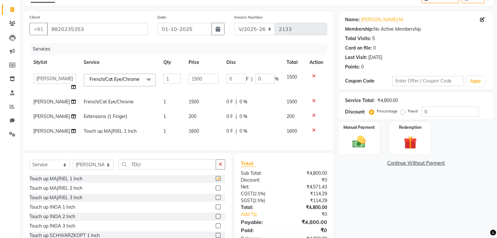
click at [200, 131] on td "1600" at bounding box center [204, 131] width 38 height 15
select select "67961"
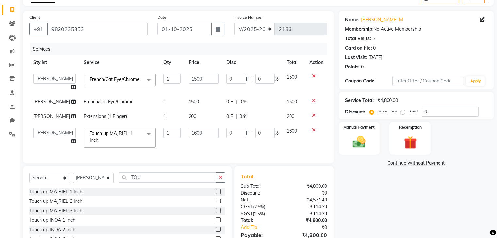
checkbox input "false"
type input "1200"
click at [378, 202] on div "Name: Laxmi M Membership: No Active Membership Total Visits: 5 Card on file: 0 …" at bounding box center [418, 136] width 160 height 251
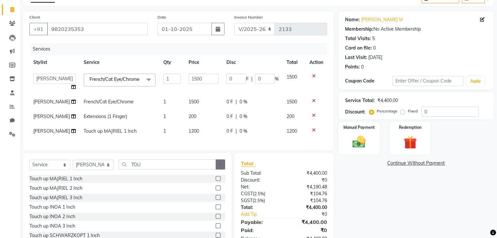
click at [224, 170] on button "button" at bounding box center [220, 165] width 9 height 10
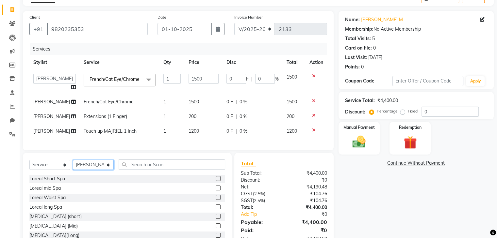
click at [104, 170] on select "Select Stylist Aarti paswan Ankit Arjun Athing Femita [PERSON_NAME] [PERSON_NAM…" at bounding box center [93, 165] width 41 height 10
select select "52150"
click at [73, 168] on select "Select Stylist Aarti paswan Ankit Arjun Athing Femita [PERSON_NAME] [PERSON_NAM…" at bounding box center [93, 165] width 41 height 10
click at [136, 170] on input "text" at bounding box center [172, 165] width 106 height 10
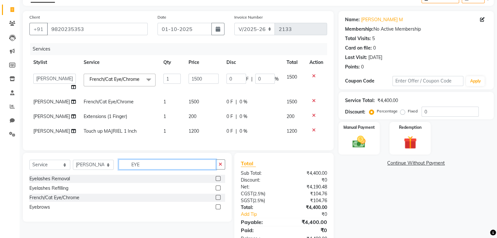
type input "EYE"
click at [218, 210] on label at bounding box center [218, 207] width 5 height 5
click at [218, 210] on input "checkbox" at bounding box center [218, 207] width 4 height 4
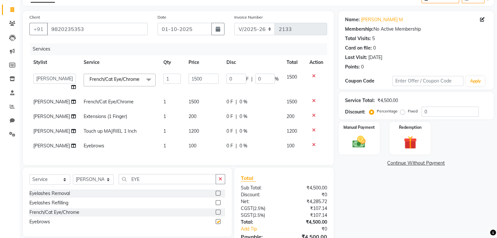
checkbox input "false"
click at [373, 154] on div "Manual Payment" at bounding box center [358, 138] width 43 height 34
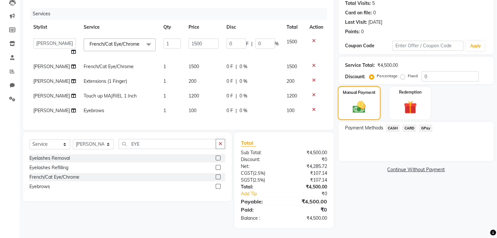
scroll to position [81, 0]
click at [389, 125] on span "CASH" at bounding box center [393, 129] width 14 height 8
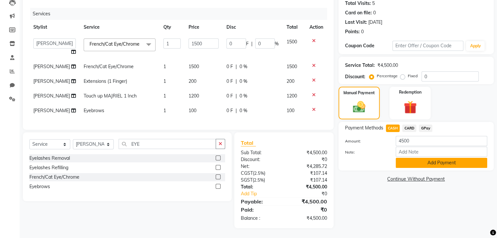
click at [427, 160] on button "Add Payment" at bounding box center [441, 163] width 91 height 10
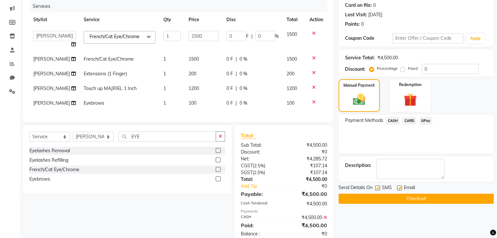
click at [377, 188] on label at bounding box center [377, 188] width 5 height 5
click at [377, 188] on input "checkbox" at bounding box center [377, 188] width 4 height 4
checkbox input "false"
click at [383, 198] on button "Checkout" at bounding box center [415, 199] width 155 height 10
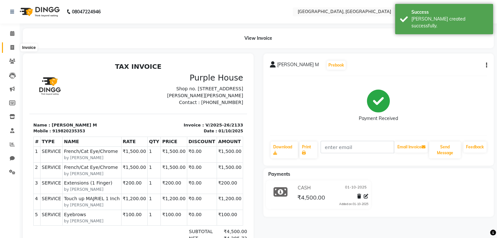
click at [11, 49] on icon at bounding box center [12, 47] width 4 height 5
select select "service"
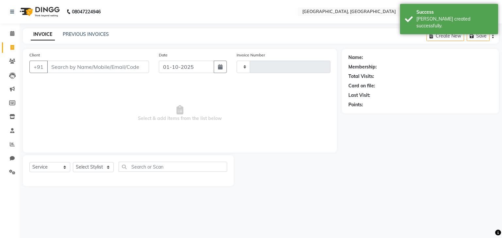
type input "2134"
select select "6682"
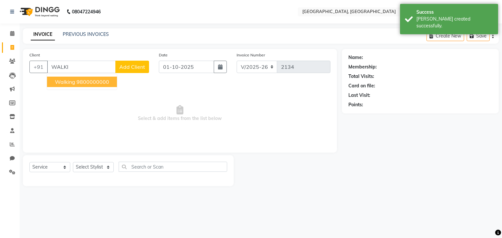
click at [68, 79] on span "walking" at bounding box center [65, 82] width 20 height 7
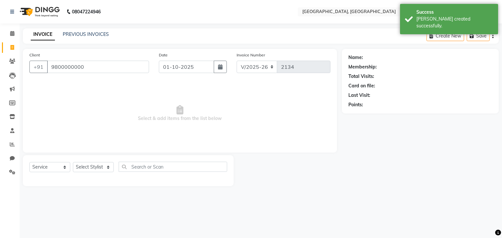
type input "9800000000"
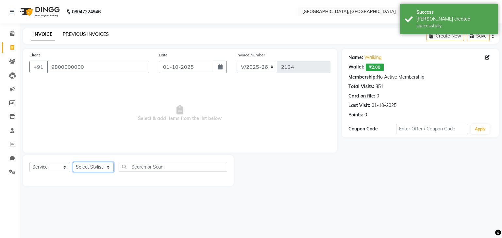
drag, startPoint x: 91, startPoint y: 166, endPoint x: 90, endPoint y: 36, distance: 130.6
click at [90, 36] on main "INVOICE PREVIOUS INVOICES Create New Save Client +91 9800000000 Date 01-10-2025…" at bounding box center [261, 112] width 482 height 168
select select "68292"
click at [73, 163] on select "Select Stylist Aarti paswan Ankit Arjun Athing Femita [PERSON_NAME] [PERSON_NAM…" at bounding box center [93, 167] width 41 height 10
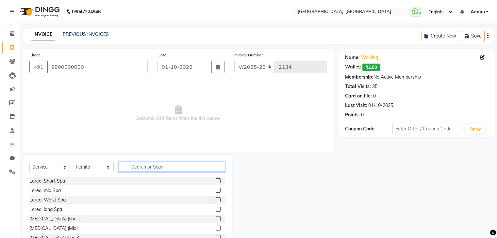
click at [135, 166] on input "text" at bounding box center [172, 167] width 106 height 10
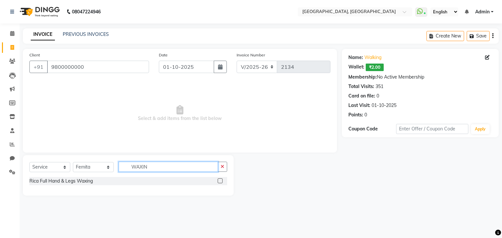
type input "WAXIN"
click at [220, 181] on label at bounding box center [220, 181] width 5 height 5
click at [220, 181] on input "checkbox" at bounding box center [220, 181] width 4 height 4
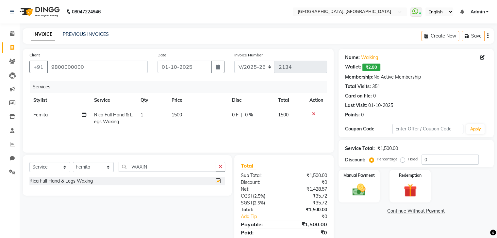
checkbox input "false"
click at [362, 180] on div "Manual Payment" at bounding box center [358, 187] width 43 height 34
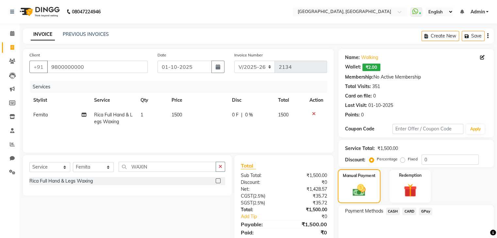
scroll to position [29, 0]
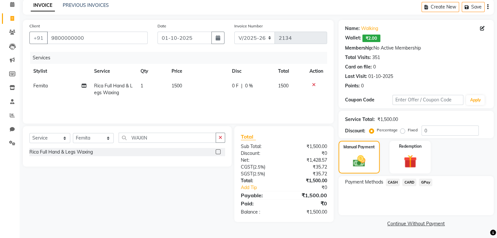
click at [389, 181] on span "CASH" at bounding box center [393, 183] width 14 height 8
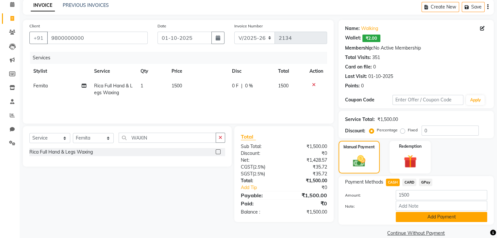
click at [399, 213] on button "Add Payment" at bounding box center [441, 217] width 91 height 10
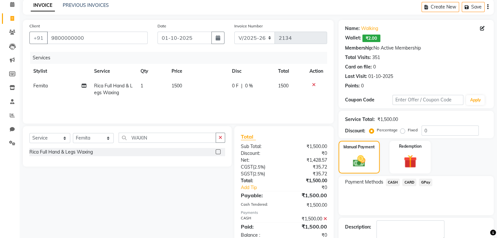
scroll to position [66, 0]
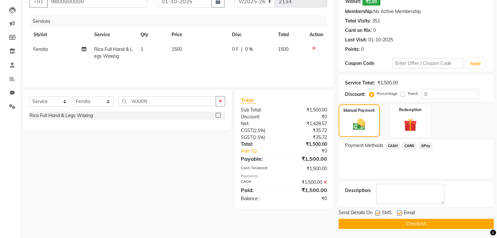
click at [405, 221] on button "Checkout" at bounding box center [415, 224] width 155 height 10
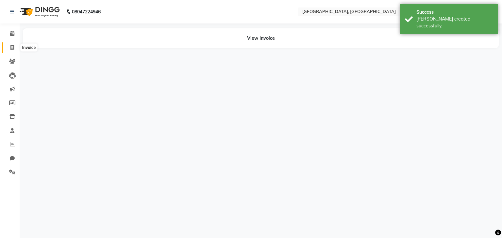
click at [7, 46] on span at bounding box center [12, 48] width 11 height 8
select select "6682"
select select "service"
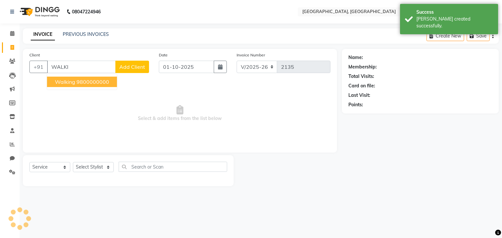
click at [68, 85] on button "walking 9800000000" at bounding box center [82, 82] width 70 height 10
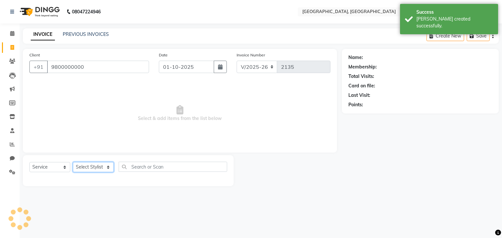
click at [88, 168] on select "Select Stylist Aarti paswan Ankit Arjun Athing Femita [PERSON_NAME] [PERSON_NAM…" at bounding box center [93, 167] width 41 height 10
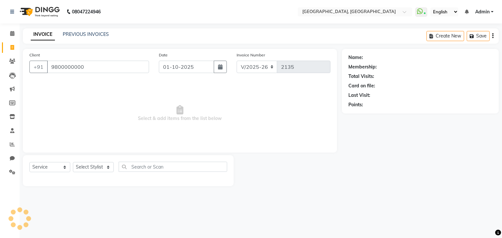
click at [21, 154] on div "Client +91 9800000000 Date 01-10-2025 Invoice Number V/2025 V/2025-26 2135 Sele…" at bounding box center [180, 117] width 324 height 137
click at [86, 58] on div "Client +91 9800000000" at bounding box center [88, 65] width 129 height 27
click at [86, 65] on input "9800000000" at bounding box center [98, 67] width 102 height 12
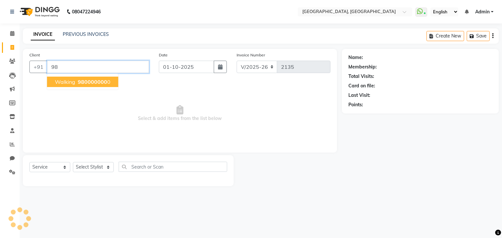
type input "9"
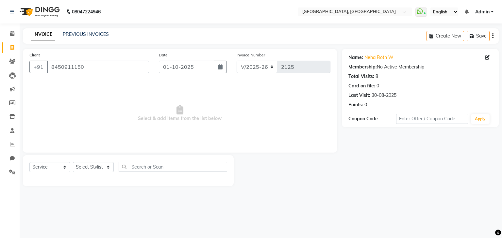
select select "6682"
select select "service"
click at [97, 65] on input "8450911150" at bounding box center [98, 67] width 102 height 12
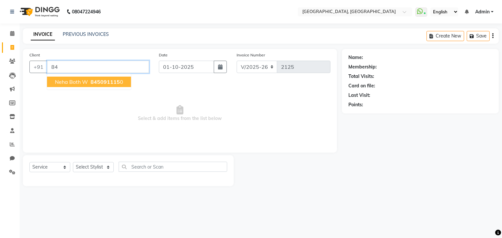
type input "8"
click at [87, 84] on span "Lucky Khan W" at bounding box center [79, 82] width 49 height 7
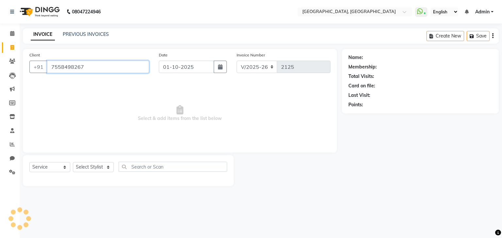
type input "7558498267"
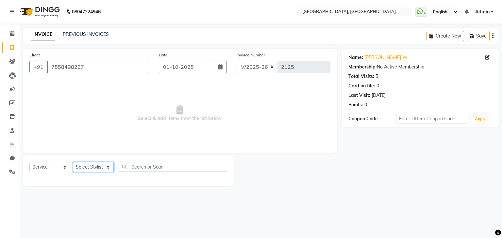
click at [91, 165] on select "Select Stylist Aarti paswan Ankit Arjun Athing Femita [PERSON_NAME] [PERSON_NAM…" at bounding box center [93, 167] width 41 height 10
select select "71944"
click at [73, 163] on select "Select Stylist Aarti paswan Ankit Arjun Athing Femita [PERSON_NAME] [PERSON_NAM…" at bounding box center [93, 167] width 41 height 10
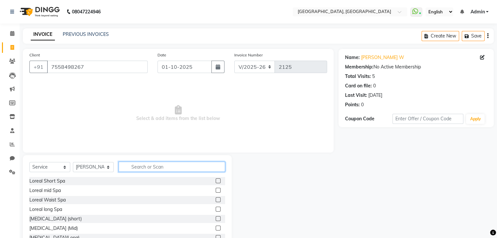
click at [129, 166] on input "text" at bounding box center [172, 167] width 106 height 10
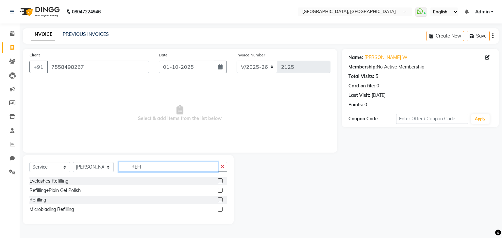
type input "REFI"
click at [218, 180] on label at bounding box center [220, 181] width 5 height 5
click at [218, 180] on input "checkbox" at bounding box center [220, 181] width 4 height 4
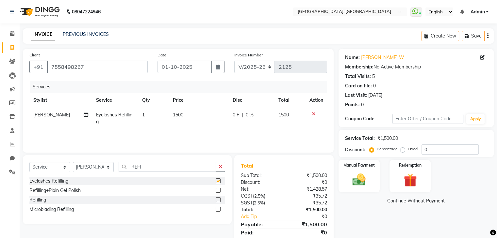
checkbox input "false"
click at [184, 119] on td "1500" at bounding box center [199, 119] width 60 height 22
select select "71944"
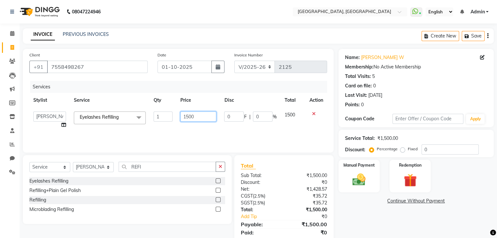
click at [188, 118] on input "1500" at bounding box center [198, 117] width 36 height 10
type input "1000"
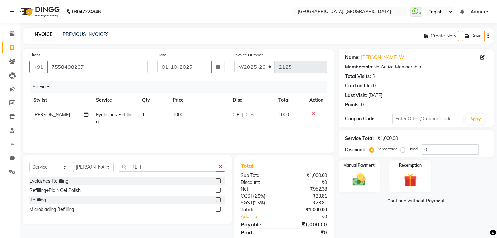
click at [195, 100] on th "Price" at bounding box center [199, 100] width 60 height 15
click at [364, 175] on img at bounding box center [359, 180] width 22 height 16
click at [392, 201] on span "CASH" at bounding box center [393, 202] width 14 height 8
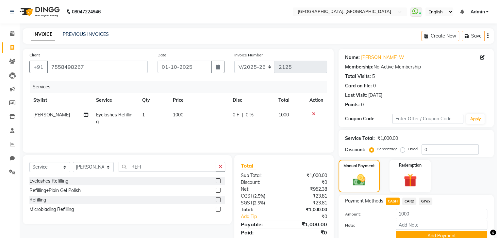
scroll to position [29, 0]
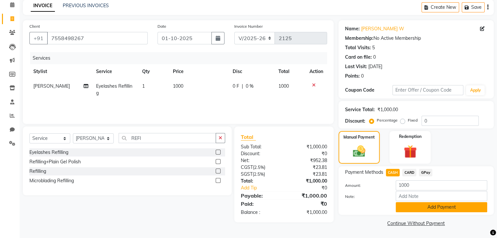
click at [407, 207] on button "Add Payment" at bounding box center [441, 207] width 91 height 10
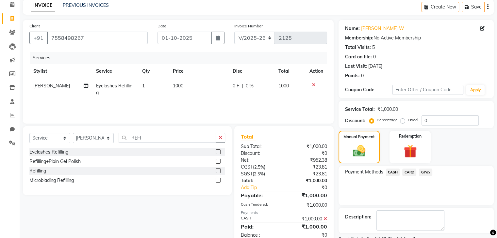
scroll to position [56, 0]
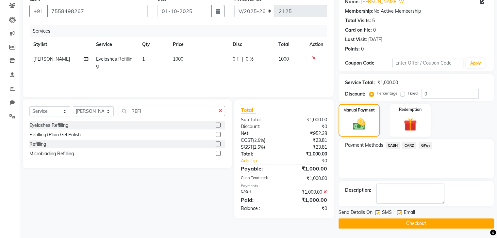
drag, startPoint x: 398, startPoint y: 228, endPoint x: 397, endPoint y: 215, distance: 12.8
click at [397, 215] on div "Send Details On SMS Email Checkout" at bounding box center [415, 219] width 155 height 20
click at [422, 220] on button "Checkout" at bounding box center [415, 224] width 155 height 10
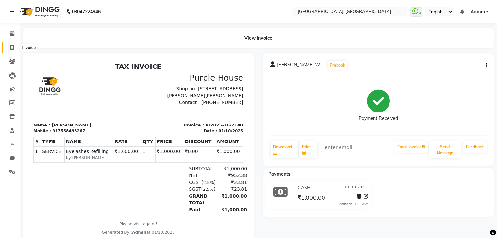
click at [9, 51] on span at bounding box center [12, 48] width 11 height 8
select select "6682"
select select "service"
